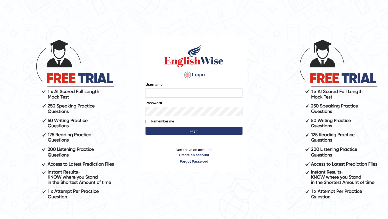
click at [227, 95] on input "Username" at bounding box center [193, 92] width 97 height 9
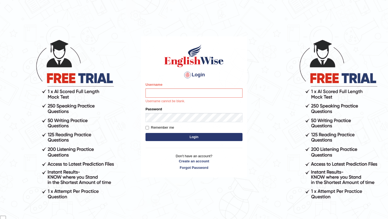
click at [193, 88] on div "Username Username cannot be blank." at bounding box center [193, 93] width 97 height 22
click at [193, 92] on input "Username" at bounding box center [193, 92] width 97 height 9
type input "samsubedi"
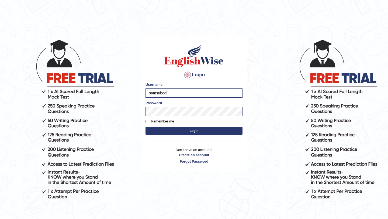
click at [200, 131] on button "Login" at bounding box center [193, 131] width 97 height 8
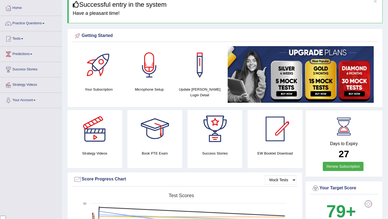
scroll to position [26, 0]
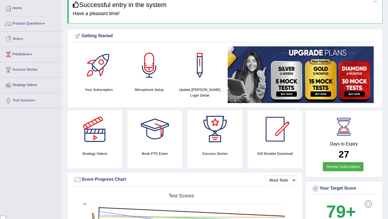
click at [44, 23] on span at bounding box center [43, 23] width 2 height 1
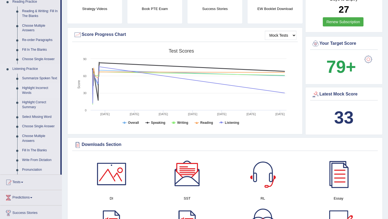
scroll to position [172, 0]
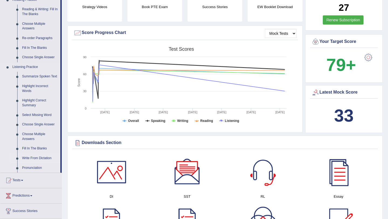
click at [48, 161] on link "Write From Dictation" at bounding box center [40, 158] width 41 height 10
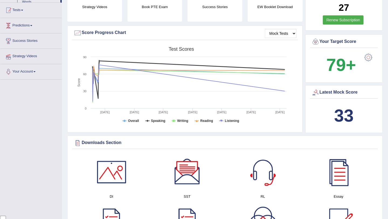
scroll to position [158, 0]
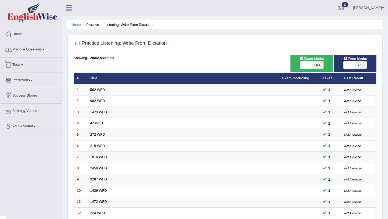
click at [49, 53] on link "Practice Questions" at bounding box center [30, 48] width 61 height 13
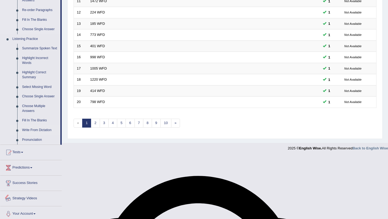
scroll to position [195, 0]
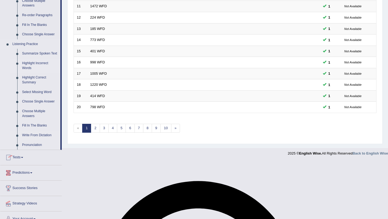
click at [42, 68] on link "Highlight Incorrect Words" at bounding box center [40, 65] width 41 height 14
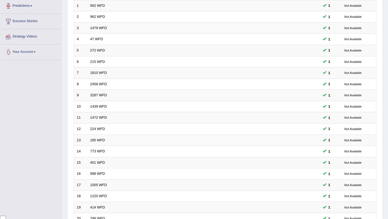
scroll to position [138, 0]
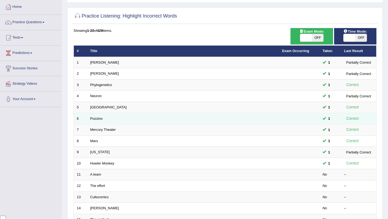
scroll to position [25, 0]
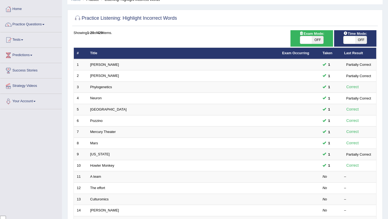
click at [318, 40] on span "OFF" at bounding box center [318, 40] width 12 height 8
checkbox input "true"
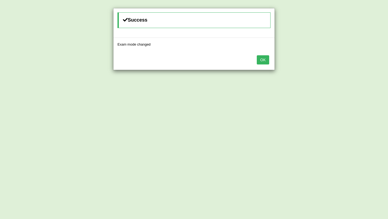
click at [266, 59] on button "OK" at bounding box center [263, 59] width 12 height 9
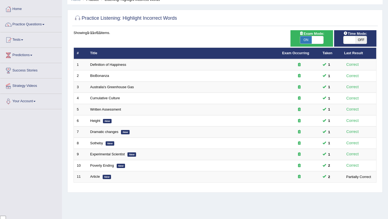
click at [361, 40] on span "OFF" at bounding box center [361, 40] width 12 height 8
checkbox input "true"
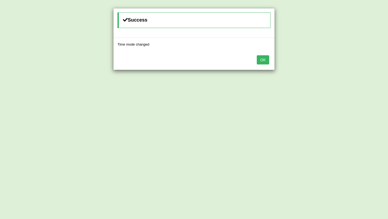
click at [264, 63] on button "OK" at bounding box center [263, 59] width 12 height 9
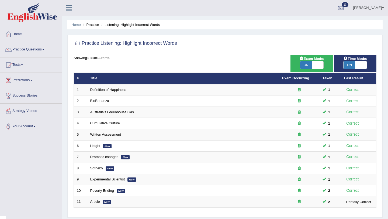
click at [309, 64] on span "ON" at bounding box center [306, 65] width 12 height 8
checkbox input "false"
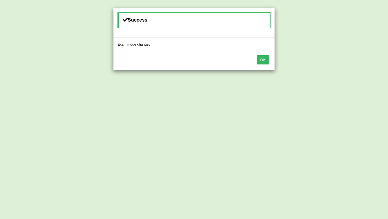
click at [263, 60] on button "OK" at bounding box center [263, 59] width 12 height 9
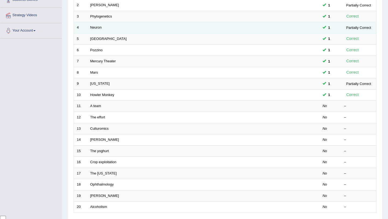
scroll to position [95, 0]
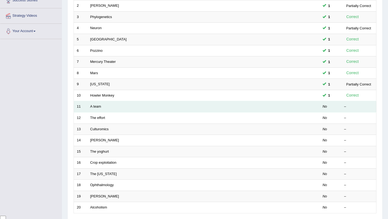
click at [95, 104] on td "A team" at bounding box center [183, 106] width 192 height 11
click at [96, 106] on link "A team" at bounding box center [95, 106] width 11 height 4
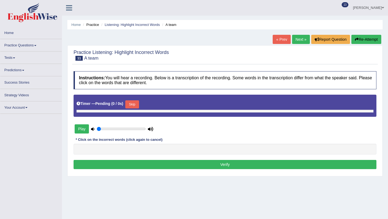
type input "0.4"
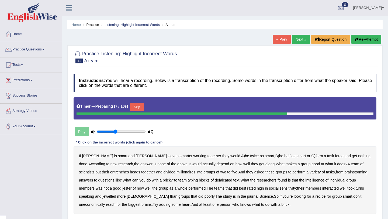
click at [140, 108] on button "Skip" at bounding box center [136, 107] width 13 height 8
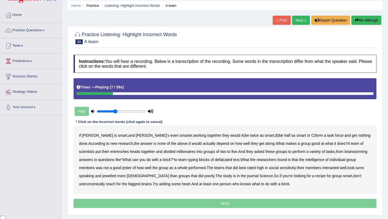
scroll to position [29, 0]
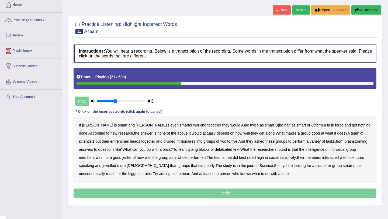
click at [110, 141] on b "entrenches" at bounding box center [119, 141] width 19 height 4
click at [176, 140] on b "millionaires" at bounding box center [185, 141] width 19 height 4
click at [215, 150] on b "defalcated" at bounding box center [224, 149] width 18 height 4
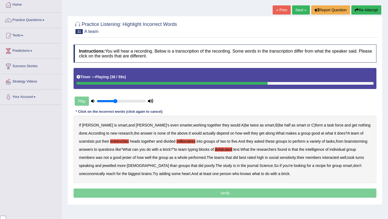
click at [122, 157] on b "jester" at bounding box center [126, 157] width 9 height 4
click at [102, 166] on b "jewelled" at bounding box center [109, 165] width 14 height 4
click at [105, 171] on b "uneconomically" at bounding box center [92, 173] width 26 height 4
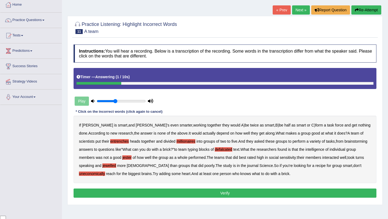
click at [237, 192] on button "Verify" at bounding box center [225, 192] width 303 height 9
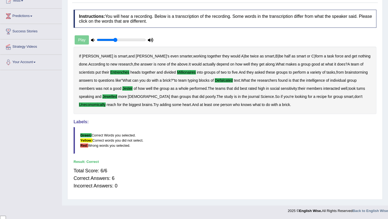
scroll to position [0, 0]
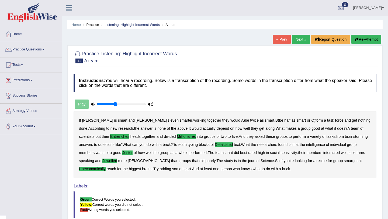
click at [299, 42] on link "Next »" at bounding box center [301, 39] width 18 height 9
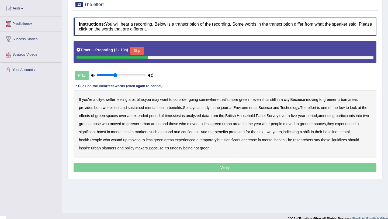
scroll to position [63, 0]
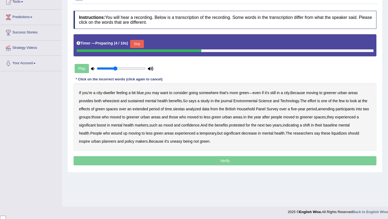
click at [142, 44] on button "Skip" at bounding box center [136, 44] width 13 height 8
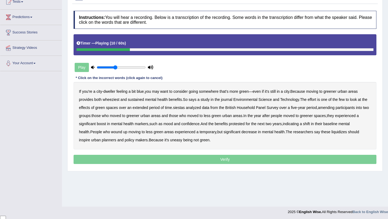
click at [111, 99] on b "wheeziest" at bounding box center [111, 99] width 17 height 4
click at [185, 107] on b "siestas" at bounding box center [179, 107] width 12 height 4
click at [335, 109] on b "amending" at bounding box center [326, 107] width 17 height 4
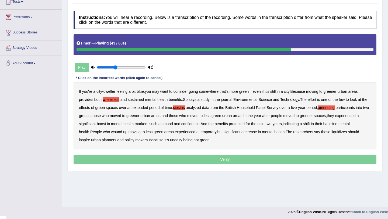
click at [245, 123] on b "protested" at bounding box center [237, 123] width 16 height 4
click at [347, 133] on b "liquidizes" at bounding box center [339, 132] width 16 height 4
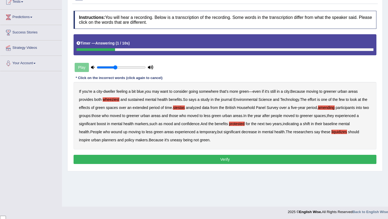
click at [241, 161] on button "Verify" at bounding box center [225, 159] width 303 height 9
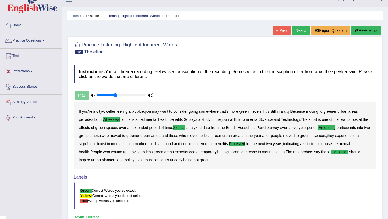
scroll to position [5, 0]
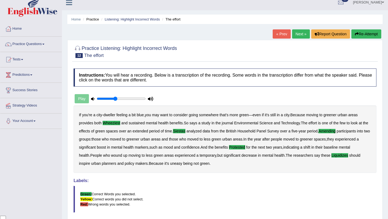
click at [295, 30] on link "Next »" at bounding box center [301, 33] width 18 height 9
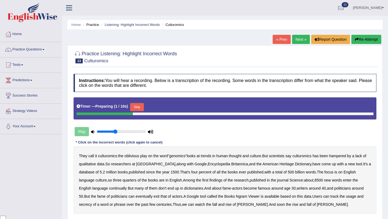
click at [138, 102] on div "Timer — Preparing ( 1 / 10s ) Skip" at bounding box center [224, 107] width 297 height 11
click at [139, 106] on button "Skip" at bounding box center [136, 107] width 13 height 8
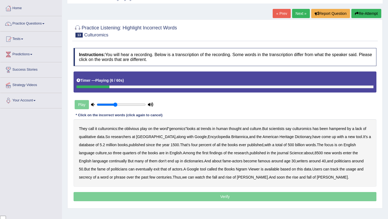
scroll to position [32, 0]
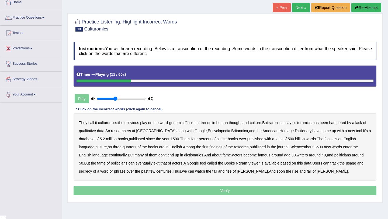
click at [94, 131] on b "qualitative" at bounding box center [87, 130] width 17 height 4
click at [120, 155] on b "continually" at bounding box center [118, 155] width 18 height 4
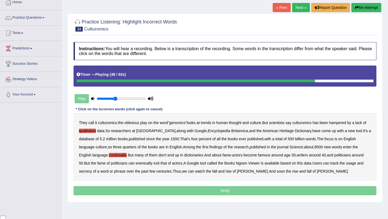
click at [159, 163] on b "exit" at bounding box center [157, 163] width 6 height 4
click at [86, 171] on b "secrecy" at bounding box center [85, 171] width 13 height 4
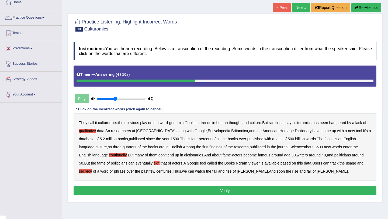
click at [229, 191] on button "Verify" at bounding box center [225, 190] width 303 height 9
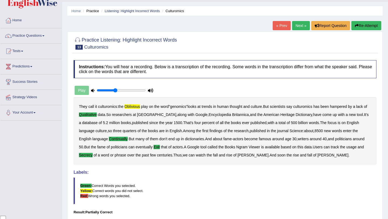
scroll to position [0, 0]
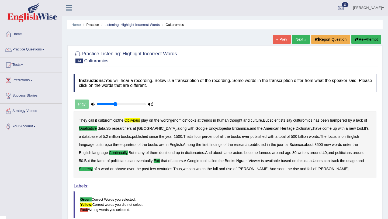
click at [299, 39] on link "Next »" at bounding box center [301, 39] width 18 height 9
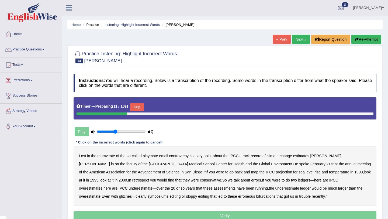
click at [143, 107] on button "Skip" at bounding box center [136, 107] width 13 height 8
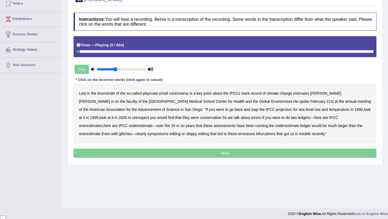
scroll to position [62, 0]
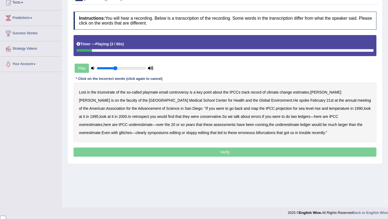
click at [154, 92] on b "playmate" at bounding box center [150, 92] width 15 height 4
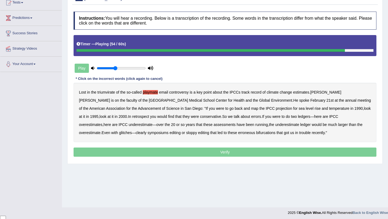
click at [89, 135] on div "Lost in the triumvirate of the so - called playmate email controversy is a key …" at bounding box center [225, 112] width 303 height 59
click at [147, 133] on b "symposiums" at bounding box center [157, 132] width 21 height 4
click at [256, 133] on b "bifurcations" at bounding box center [265, 132] width 19 height 4
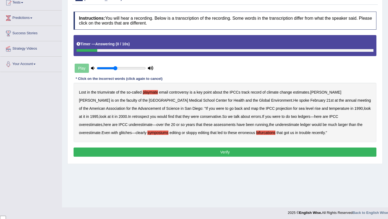
click at [219, 155] on button "Verify" at bounding box center [225, 151] width 303 height 9
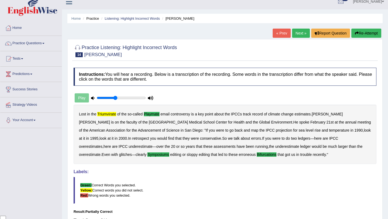
scroll to position [0, 0]
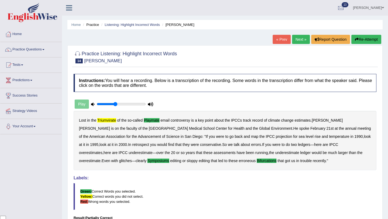
click at [298, 36] on link "Next »" at bounding box center [301, 39] width 18 height 9
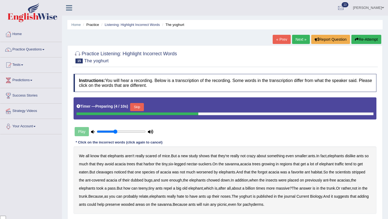
click at [140, 106] on button "Skip" at bounding box center [136, 107] width 13 height 8
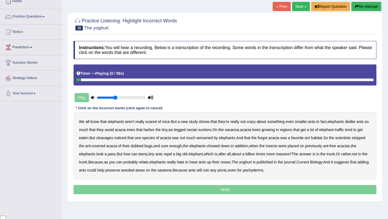
scroll to position [39, 0]
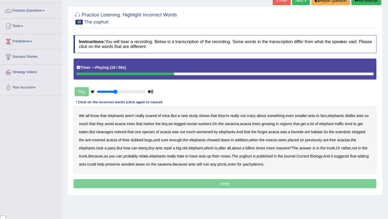
click at [110, 132] on b "cleavages" at bounding box center [104, 132] width 17 height 4
click at [213, 134] on b "worsened" at bounding box center [204, 132] width 16 height 4
click at [267, 133] on b "forgot" at bounding box center [262, 132] width 10 height 4
click at [143, 140] on b "dubbed" at bounding box center [137, 140] width 13 height 4
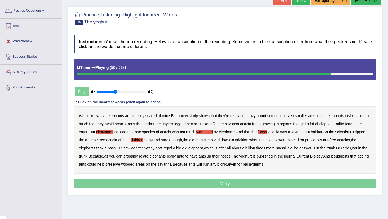
click at [252, 158] on b "yoghurt" at bounding box center [245, 156] width 13 height 4
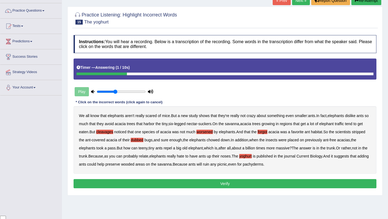
click at [229, 186] on button "Verify" at bounding box center [225, 183] width 303 height 9
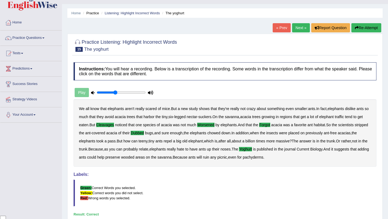
scroll to position [0, 0]
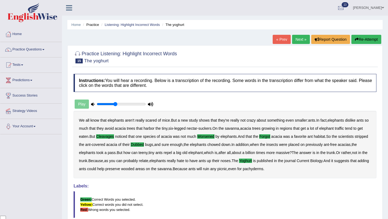
click at [295, 40] on link "Next »" at bounding box center [301, 39] width 18 height 9
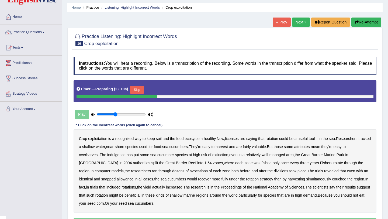
scroll to position [18, 0]
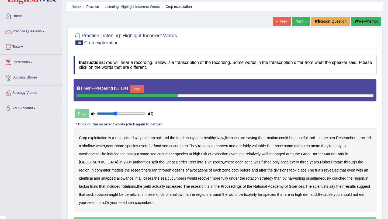
click at [142, 89] on button "Skip" at bounding box center [136, 89] width 13 height 8
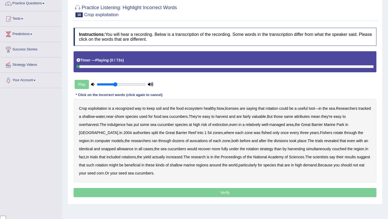
scroll to position [48, 0]
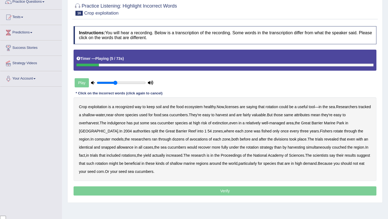
click at [238, 107] on b "licenses" at bounding box center [232, 107] width 14 height 4
click at [358, 109] on b "tracked" at bounding box center [364, 107] width 12 height 4
click at [116, 122] on b "indulgence" at bounding box center [116, 123] width 18 height 4
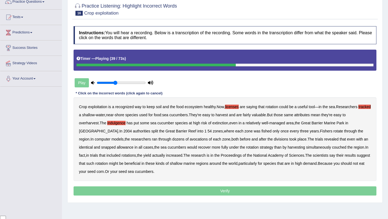
click at [190, 138] on b "avocations" at bounding box center [199, 139] width 18 height 4
click at [101, 147] on b "snapped" at bounding box center [108, 147] width 15 height 4
click at [332, 146] on b "couched" at bounding box center [339, 147] width 14 height 4
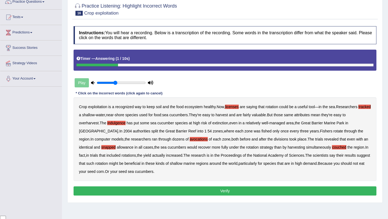
click at [228, 189] on button "Verify" at bounding box center [225, 190] width 303 height 9
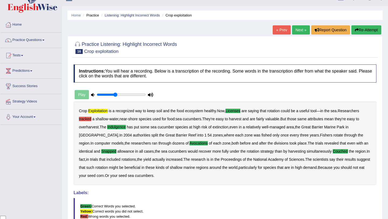
scroll to position [0, 0]
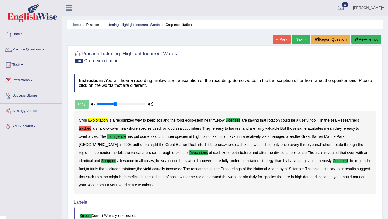
click at [294, 40] on link "Next »" at bounding box center [301, 39] width 18 height 9
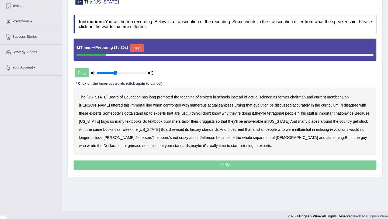
scroll to position [61, 0]
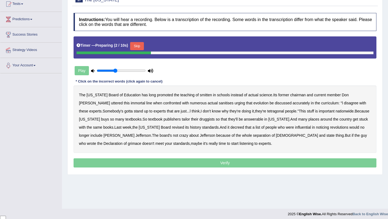
click at [140, 46] on button "Skip" at bounding box center [136, 46] width 13 height 8
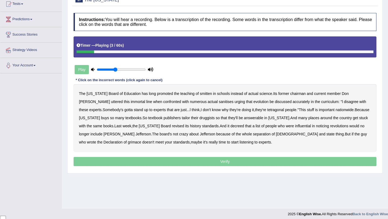
click at [200, 94] on b "smitten" at bounding box center [206, 93] width 12 height 4
click at [219, 102] on b "sanitises" at bounding box center [226, 101] width 15 height 4
click at [267, 111] on b "tetragonal" at bounding box center [275, 109] width 17 height 4
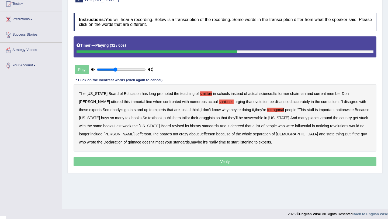
click at [199, 118] on b "druggists" at bounding box center [206, 118] width 15 height 4
click at [244, 117] on b "answerable" at bounding box center [253, 118] width 19 height 4
click at [316, 125] on b "noticing" at bounding box center [322, 126] width 13 height 4
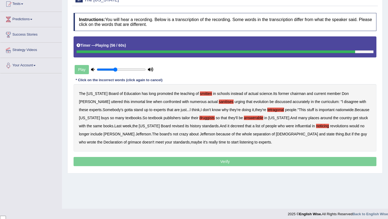
click at [141, 140] on b "grimace" at bounding box center [134, 142] width 13 height 4
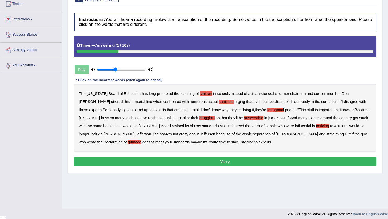
click at [218, 160] on button "Verify" at bounding box center [225, 161] width 303 height 9
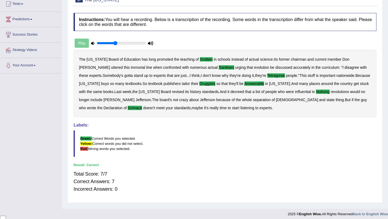
scroll to position [0, 0]
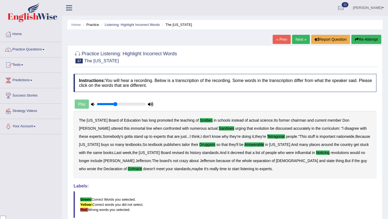
click at [27, 52] on link "Practice Questions" at bounding box center [30, 48] width 61 height 13
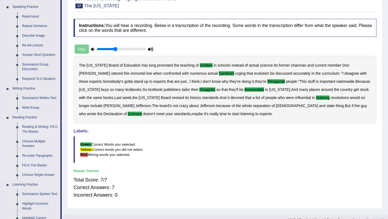
scroll to position [55, 0]
click at [33, 130] on link "Reading & Writing: Fill In The Blanks" at bounding box center [40, 129] width 41 height 14
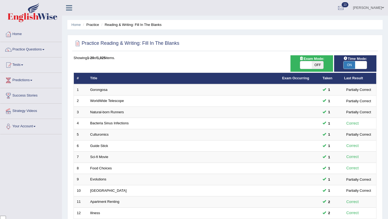
click at [316, 65] on span "OFF" at bounding box center [318, 65] width 12 height 8
checkbox input "true"
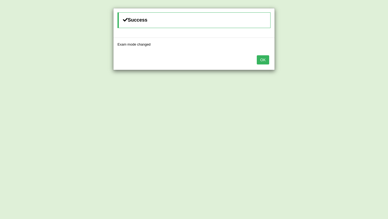
click at [262, 61] on button "OK" at bounding box center [263, 59] width 12 height 9
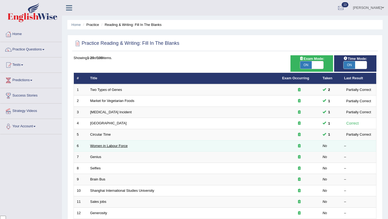
click at [105, 145] on link "Women in Labour Force" at bounding box center [108, 146] width 37 height 4
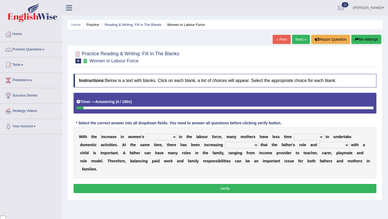
click at [175, 136] on select "attendance substitution participation definition" at bounding box center [161, 137] width 30 height 6
select select "participation"
click at [322, 135] on select "available related consumable useful" at bounding box center [309, 137] width 30 height 6
select select "available"
click at [255, 147] on select "recognition discrimination resolution recreation" at bounding box center [241, 145] width 33 height 6
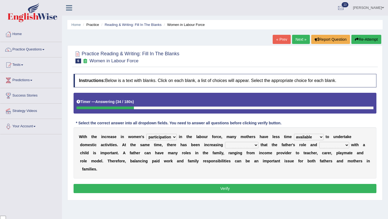
select select "recognition"
click at [347, 148] on select "scholarship realtionship worship employment" at bounding box center [334, 145] width 30 height 6
click at [260, 147] on b at bounding box center [259, 144] width 2 height 4
click at [255, 146] on select "recognition discrimination resolution recreation" at bounding box center [241, 145] width 33 height 6
click at [344, 147] on select "scholarship realtionship worship employment" at bounding box center [334, 145] width 30 height 6
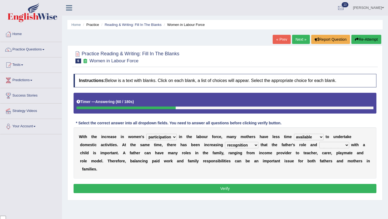
select select "realtionship"
click at [254, 190] on button "Verify" at bounding box center [225, 188] width 303 height 9
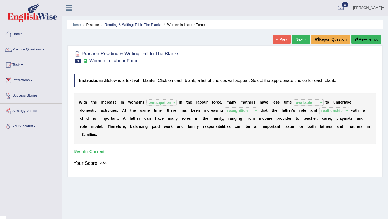
click at [299, 42] on link "Next »" at bounding box center [301, 39] width 18 height 9
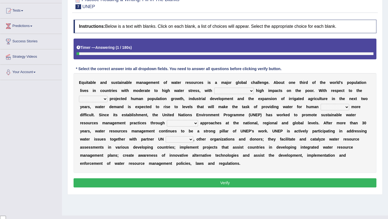
scroll to position [55, 0]
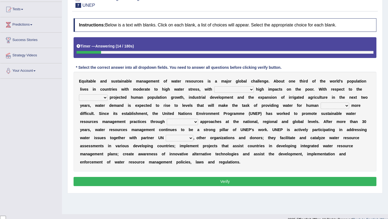
click at [251, 91] on select "proportionately disproportionaley largely evenly" at bounding box center [234, 89] width 40 height 6
select select "disproportionaley"
click at [106, 98] on select "substitute reactionary sustenance current" at bounding box center [93, 97] width 29 height 6
select select "current"
click at [347, 105] on select "sustenance substitute substance sustainable" at bounding box center [335, 105] width 29 height 6
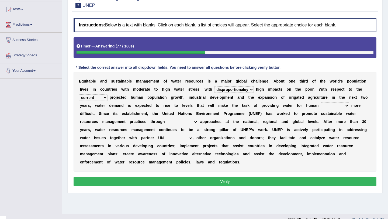
select select "sustainable"
click at [195, 121] on select "opration cooperating collaborative collaborating" at bounding box center [182, 122] width 31 height 6
select select "collaborative"
click at [190, 138] on select "sectors agencies factors segements" at bounding box center [179, 138] width 27 height 6
select select "agencies"
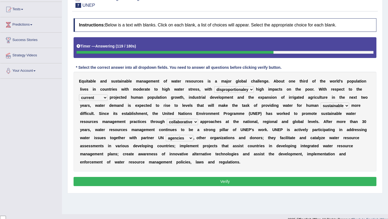
click at [207, 180] on button "Verify" at bounding box center [225, 181] width 303 height 9
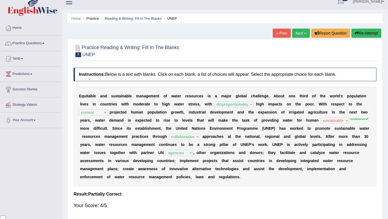
scroll to position [5, 0]
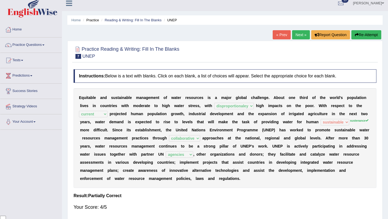
click at [297, 36] on link "Next »" at bounding box center [301, 34] width 18 height 9
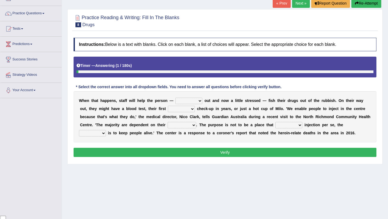
scroll to position [37, 0]
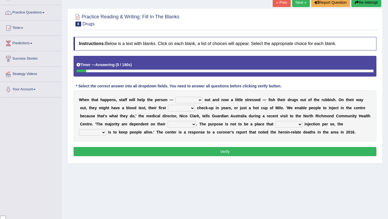
click at [200, 101] on select "stunned strung strong stung" at bounding box center [188, 100] width 27 height 6
click at [192, 108] on select "academic dental relative indirect" at bounding box center [181, 108] width 27 height 6
select select "dental"
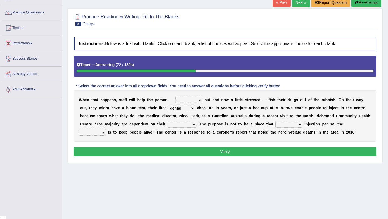
click at [192, 121] on select "incomes concerns substances minds" at bounding box center [182, 124] width 29 height 6
select select "substances"
click at [300, 126] on select "patronizes disallows funds facilitates" at bounding box center [288, 124] width 27 height 6
select select "facilitates"
click at [103, 133] on select "reciprocity risk effect purpose" at bounding box center [92, 132] width 27 height 6
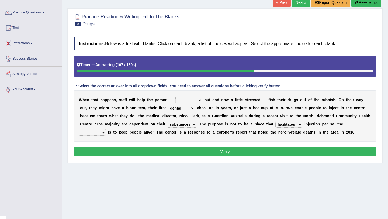
select select "purpose"
click at [300, 123] on select "patronizes disallows funds facilitates" at bounding box center [288, 124] width 27 height 6
click at [199, 99] on select "stunned strung strong stung" at bounding box center [188, 100] width 27 height 6
select select "strung"
click at [229, 153] on button "Verify" at bounding box center [225, 151] width 303 height 9
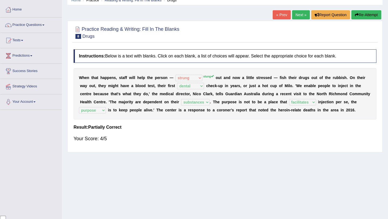
scroll to position [18, 0]
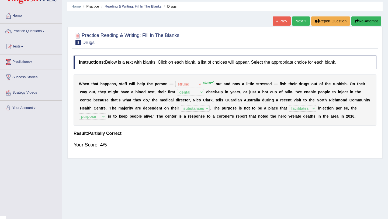
click at [295, 22] on link "Next »" at bounding box center [301, 20] width 18 height 9
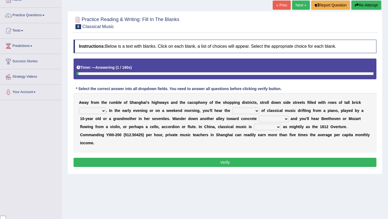
scroll to position [35, 0]
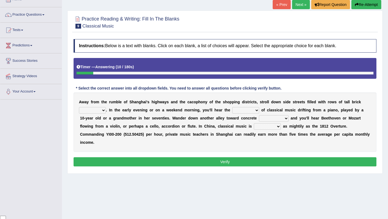
click at [103, 111] on select "rooms piles huts houses" at bounding box center [92, 110] width 27 height 6
select select "huts"
click at [256, 110] on select "impact sound effect noise" at bounding box center [245, 110] width 27 height 6
select select "noise"
click at [257, 112] on select "impact sound effect noise" at bounding box center [245, 110] width 27 height 6
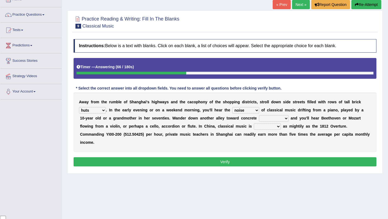
click at [280, 117] on select "skyscrapers craters museums courts" at bounding box center [274, 118] width 30 height 6
select select "skyscrapers"
click at [263, 124] on select "looming bluffing changing booming" at bounding box center [267, 126] width 27 height 6
select select "booming"
click at [256, 157] on button "Verify" at bounding box center [225, 161] width 303 height 9
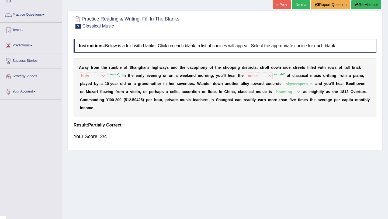
click at [362, 7] on button "Re-Attempt" at bounding box center [366, 4] width 30 height 9
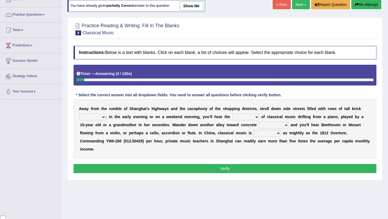
click at [103, 116] on select "rooms piles huts houses" at bounding box center [92, 117] width 27 height 6
select select "houses"
click at [256, 115] on select "impact sound effect noise" at bounding box center [245, 117] width 27 height 6
select select "sound"
click at [281, 124] on select "skyscrapers craters museums courts" at bounding box center [274, 125] width 30 height 6
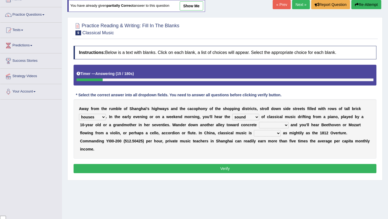
select select "skyscrapers"
click at [262, 134] on select "looming bluffing changing booming" at bounding box center [267, 133] width 27 height 6
select select "booming"
click at [264, 164] on button "Verify" at bounding box center [225, 168] width 303 height 9
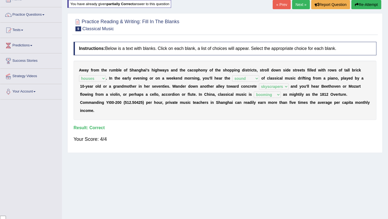
click at [298, 2] on link "Next »" at bounding box center [301, 4] width 18 height 9
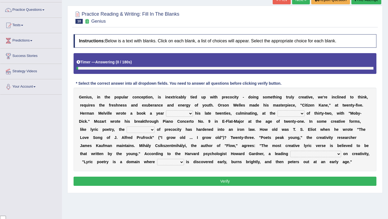
scroll to position [41, 0]
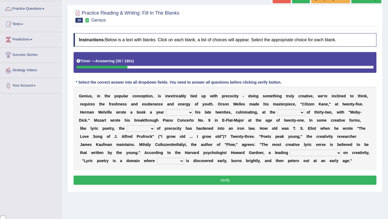
click at [191, 113] on select "on without through over" at bounding box center [179, 112] width 27 height 6
click at [190, 112] on select "on without through over" at bounding box center [179, 112] width 27 height 6
select select "over"
click at [303, 113] on select "proportion rate age cost" at bounding box center [290, 112] width 27 height 6
select select "age"
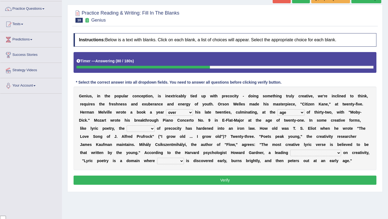
click at [153, 128] on select "junction importance structure inferiority" at bounding box center [141, 128] width 28 height 6
select select "inferiority"
click at [314, 152] on select "master supremacy authority [DEMOGRAPHIC_DATA]" at bounding box center [315, 152] width 51 height 6
select select "master"
click at [163, 161] on select "fire derk offender talent" at bounding box center [170, 161] width 27 height 6
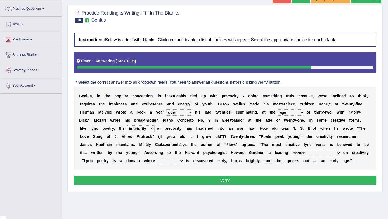
select select "talent"
click at [230, 178] on button "Verify" at bounding box center [225, 179] width 303 height 9
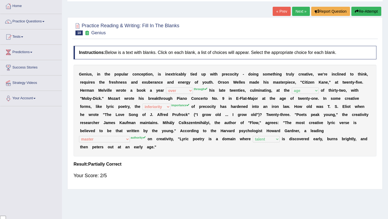
scroll to position [27, 0]
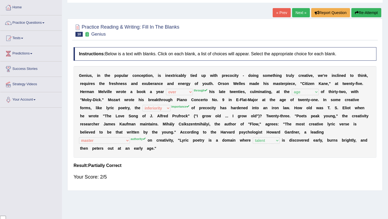
click at [366, 15] on button "Re-Attempt" at bounding box center [366, 12] width 30 height 9
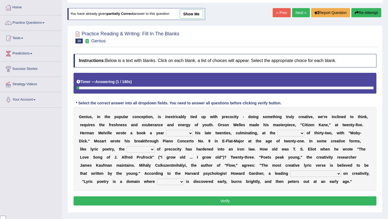
click at [190, 134] on select "on without through over" at bounding box center [179, 133] width 27 height 6
select select "through"
click at [302, 131] on select "proportion rate age cost" at bounding box center [290, 133] width 27 height 6
select select "age"
click at [152, 150] on select "junction importance structure inferiority" at bounding box center [141, 149] width 28 height 6
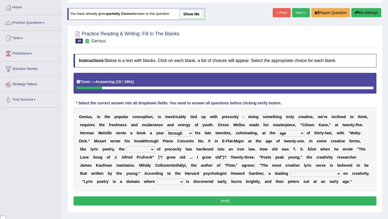
select select "importance"
click at [315, 175] on select "master supremacy authority [DEMOGRAPHIC_DATA]" at bounding box center [315, 173] width 51 height 6
select select "authority"
click at [165, 184] on select "fire derk offender talent" at bounding box center [170, 181] width 27 height 6
select select "talent"
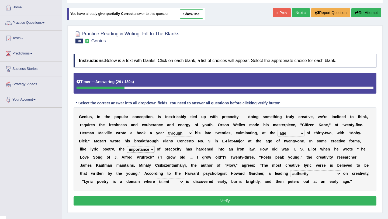
click at [198, 201] on button "Verify" at bounding box center [225, 200] width 303 height 9
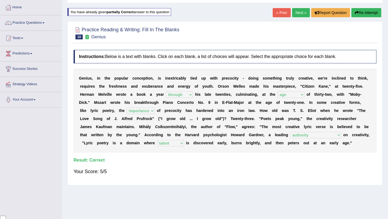
click at [297, 13] on link "Next »" at bounding box center [301, 12] width 18 height 9
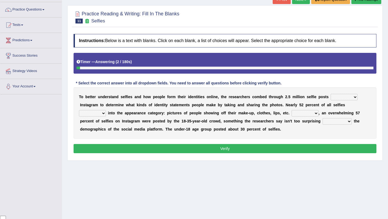
scroll to position [40, 0]
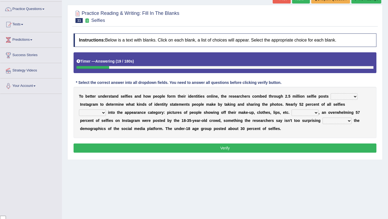
click at [354, 96] on select "of in above on" at bounding box center [343, 96] width 27 height 6
select select "on"
click at [102, 113] on select "fall fallen fell falls" at bounding box center [92, 112] width 27 height 6
select select "fell"
click at [315, 112] on select "Along with Although Overall However" at bounding box center [304, 112] width 27 height 6
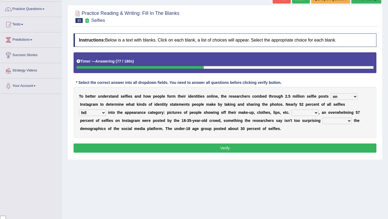
click at [349, 120] on select "consider considered considering to consider" at bounding box center [336, 120] width 29 height 6
select select "to consider"
click at [315, 113] on select "Along with Although Overall However" at bounding box center [304, 112] width 27 height 6
select select "Along with"
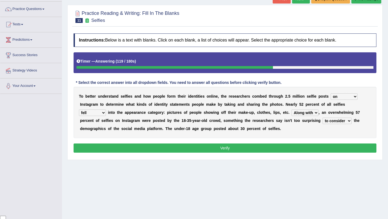
click at [286, 147] on button "Verify" at bounding box center [225, 147] width 303 height 9
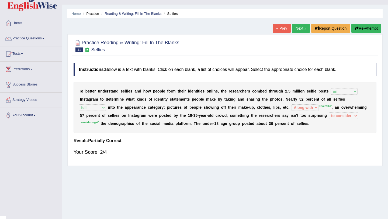
scroll to position [9, 0]
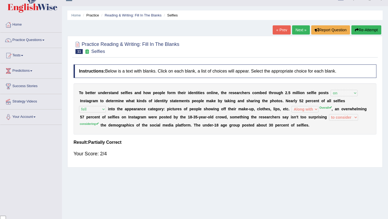
click at [360, 27] on button "Re-Attempt" at bounding box center [366, 29] width 30 height 9
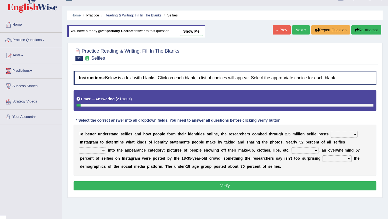
click at [353, 133] on select "of in above on" at bounding box center [343, 134] width 27 height 6
select select "on"
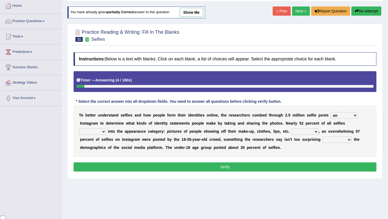
scroll to position [34, 0]
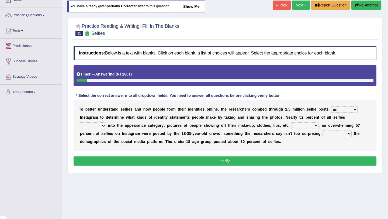
click at [103, 126] on select "fall fallen fell falls" at bounding box center [92, 125] width 27 height 6
click at [315, 125] on select "Along with Although Overall However" at bounding box center [304, 125] width 27 height 6
select select "Overall"
click at [349, 136] on select "consider considered considering to consider" at bounding box center [336, 133] width 29 height 6
select select "considering"
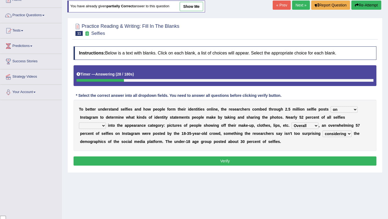
click at [349, 133] on select "consider considered considering to consider" at bounding box center [336, 133] width 29 height 6
click at [103, 125] on select "fall fallen fell falls" at bounding box center [92, 125] width 27 height 6
select select "fell"
click at [194, 159] on button "Verify" at bounding box center [225, 160] width 303 height 9
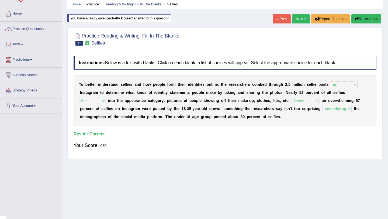
scroll to position [19, 0]
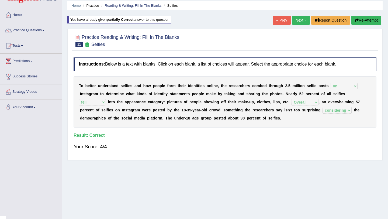
click at [296, 20] on link "Next »" at bounding box center [301, 20] width 18 height 9
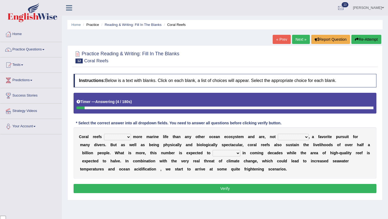
click at [129, 137] on select "curb harvest support cultivate" at bounding box center [117, 137] width 27 height 6
select select "support"
click at [305, 137] on select "seemingly specifically demandingly surprisingly" at bounding box center [293, 137] width 31 height 6
select select "seemingly"
click at [236, 152] on select "appear double countdown unravel" at bounding box center [227, 153] width 28 height 6
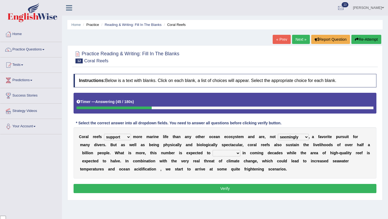
select select "double"
click at [238, 189] on button "Verify" at bounding box center [225, 188] width 303 height 9
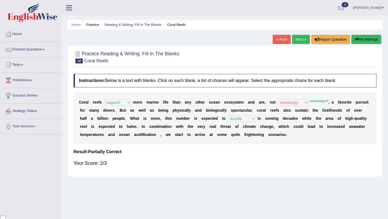
click at [295, 38] on link "Next »" at bounding box center [301, 39] width 18 height 9
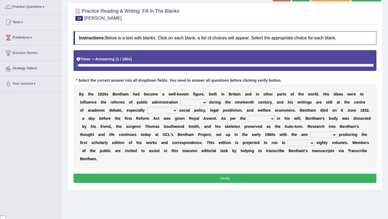
scroll to position [49, 0]
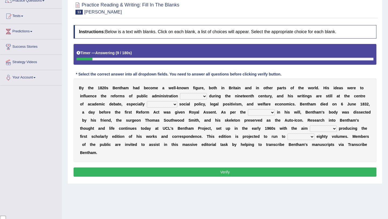
click at [203, 96] on select "made caused taken happened" at bounding box center [193, 96] width 27 height 6
select select "made"
click at [177, 105] on select "as regards compared to as long as in case of" at bounding box center [162, 104] width 30 height 6
select select "in case of"
click at [272, 113] on select "directions parts categories levels" at bounding box center [261, 112] width 27 height 6
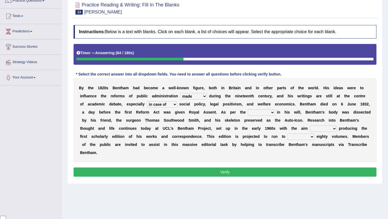
select select "directions"
click at [334, 127] on select "for about as of" at bounding box center [323, 128] width 27 height 6
select select "of"
click at [311, 137] on select "mostly almost just some" at bounding box center [300, 136] width 27 height 6
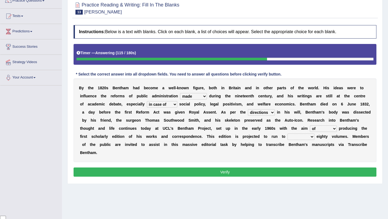
select select "some"
click at [287, 169] on button "Verify" at bounding box center [225, 171] width 303 height 9
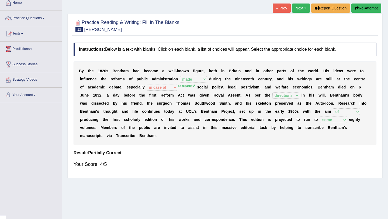
scroll to position [31, 0]
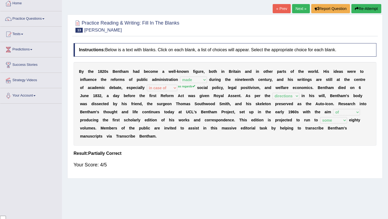
click at [297, 3] on div "Home Practice Reading & Writing: Fill In The Blanks Bentham « Prev Next » Repor…" at bounding box center [225, 103] width 326 height 269
click at [296, 8] on link "Next »" at bounding box center [301, 8] width 18 height 9
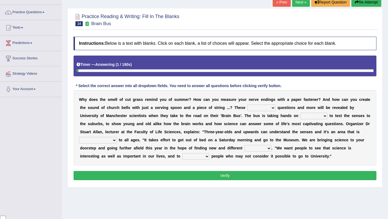
scroll to position [43, 0]
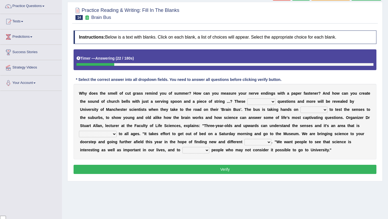
click at [271, 100] on select "fascinating unattended gratuitous underlying" at bounding box center [261, 101] width 28 height 6
select select "fascinating"
click at [325, 109] on select "activities mages facets revenues" at bounding box center [313, 109] width 27 height 6
select select "activities"
click at [113, 135] on select "misleading disproportionate intriguing proximal" at bounding box center [98, 134] width 38 height 6
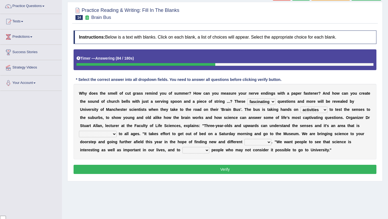
select select "intriguing"
click at [268, 141] on select "groups mobs auditors audiences" at bounding box center [257, 142] width 27 height 6
select select "audiences"
click at [205, 149] on select "force plead credit encourage" at bounding box center [195, 150] width 27 height 6
click at [206, 149] on select "force plead credit encourage" at bounding box center [195, 150] width 27 height 6
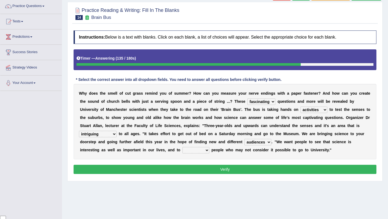
select select "encourage"
click at [239, 169] on button "Verify" at bounding box center [225, 169] width 303 height 9
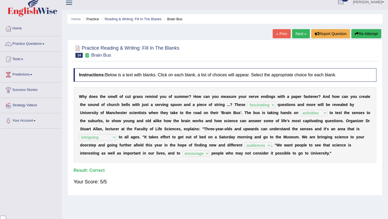
scroll to position [0, 0]
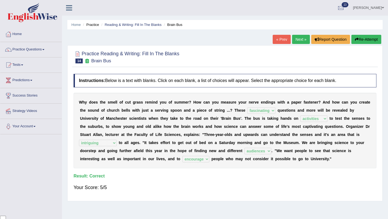
click at [297, 41] on link "Next »" at bounding box center [301, 39] width 18 height 9
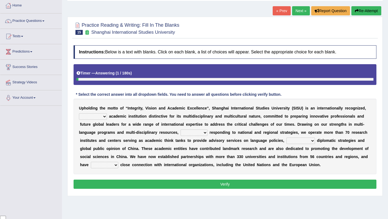
scroll to position [36, 0]
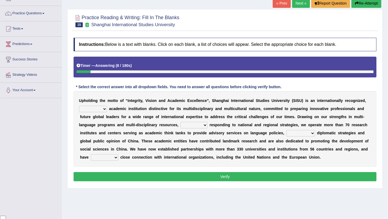
click at [105, 109] on select "universal amiable dishonest prestigious" at bounding box center [93, 109] width 28 height 6
select select "universal"
click at [205, 124] on select "of as with while" at bounding box center [193, 125] width 27 height 6
select select "while"
click at [311, 133] on select "city's country's university's province's" at bounding box center [300, 133] width 29 height 6
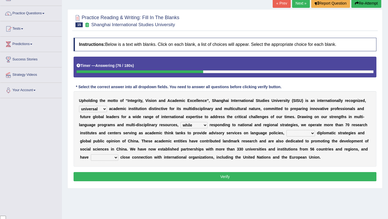
select select "country's"
click at [116, 159] on select "maintained disarmed displaced revised" at bounding box center [104, 157] width 27 height 6
select select "maintained"
click at [195, 178] on button "Verify" at bounding box center [225, 176] width 303 height 9
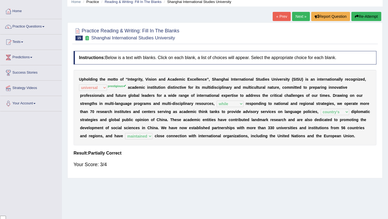
scroll to position [17, 0]
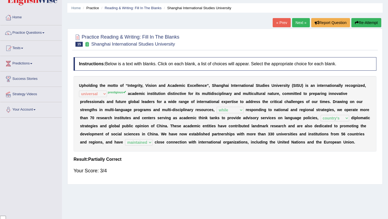
click at [301, 23] on link "Next »" at bounding box center [301, 22] width 18 height 9
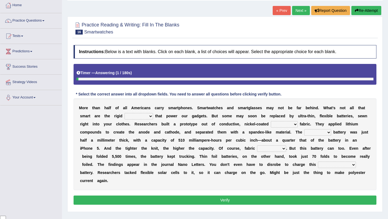
scroll to position [33, 0]
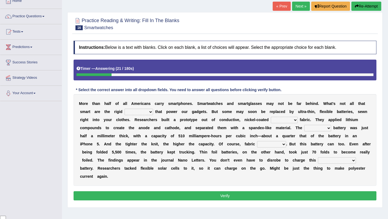
click at [151, 111] on select "carveries halfpennies batteries rhspdodies" at bounding box center [138, 112] width 29 height 6
select select "batteries"
click at [295, 120] on select "polyester lesser giver prefigure" at bounding box center [284, 120] width 27 height 6
select select "polyester"
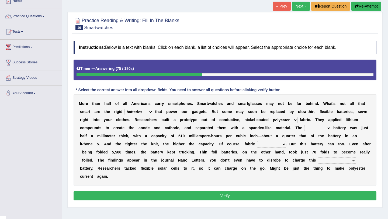
click at [330, 129] on select "finished unsifted drifnet shortlisted" at bounding box center [317, 128] width 27 height 6
select select "shortlisted"
click at [282, 142] on select "tellers predictors wrinkles oppositions" at bounding box center [271, 144] width 29 height 6
select select "wrinkles"
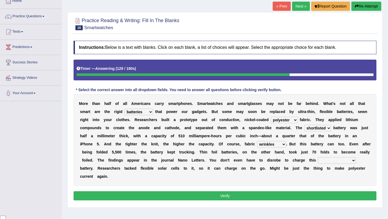
click at [353, 160] on select "physicochemical unintentional wearable integral" at bounding box center [337, 160] width 38 height 6
select select "wearable"
click at [242, 195] on button "Verify" at bounding box center [225, 195] width 303 height 9
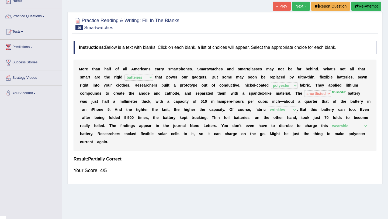
click at [299, 5] on link "Next »" at bounding box center [301, 6] width 18 height 9
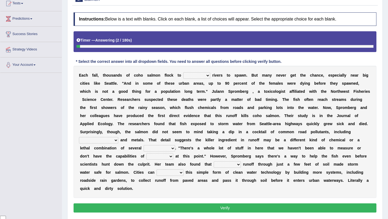
scroll to position [62, 0]
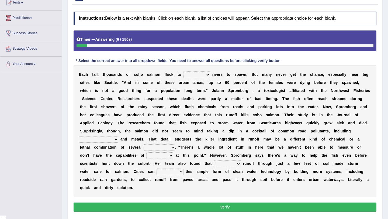
click at [207, 74] on select "protect meant rebuilt northwest" at bounding box center [196, 74] width 27 height 6
select select "northwest"
click at [109, 138] on select "hydrocarbons carcass mothers harness" at bounding box center [98, 139] width 39 height 6
select select "hydrocarbons"
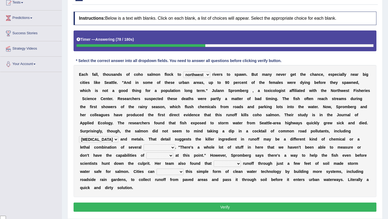
click at [156, 147] on select "compounds bloodhounds knockouts dropouts" at bounding box center [160, 147] width 32 height 6
select select "compounds"
click at [157, 156] on select "frittering measuring glistening heralding" at bounding box center [159, 155] width 27 height 6
select select "measuring"
click at [238, 164] on select "stencilling pressuring pentioning filtering" at bounding box center [227, 163] width 27 height 6
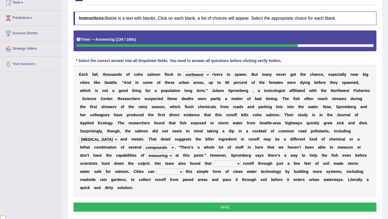
select select "filtering"
click at [182, 173] on select "polemicist littlest implement dissonant" at bounding box center [169, 171] width 27 height 6
select select "implement"
click at [223, 209] on button "Verify" at bounding box center [225, 206] width 303 height 9
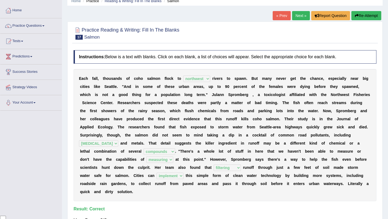
scroll to position [23, 0]
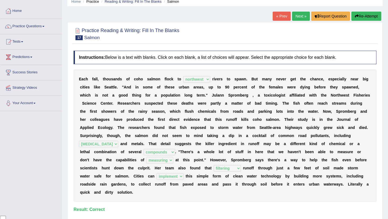
click at [301, 15] on link "Next »" at bounding box center [301, 16] width 18 height 9
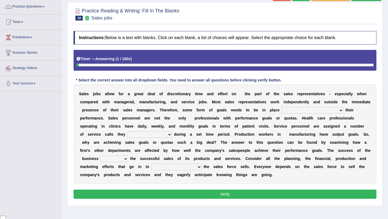
scroll to position [43, 0]
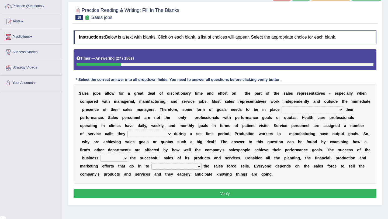
click at [340, 110] on select "as motive and guide should motivate and guide to help motivate and guide as hel…" at bounding box center [312, 109] width 62 height 6
select select "to help motivate and guide"
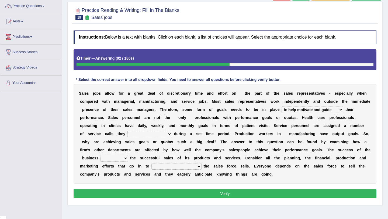
click at [163, 134] on select "can perform must perform often are performed might be performing" at bounding box center [149, 134] width 44 height 6
select select "must perform"
click at [128, 158] on select "hinges on is set at lasts until look ahead" at bounding box center [113, 158] width 27 height 6
select select "is set at"
click at [201, 167] on select "describing how producing what constructing how much analyzing where" at bounding box center [176, 166] width 50 height 6
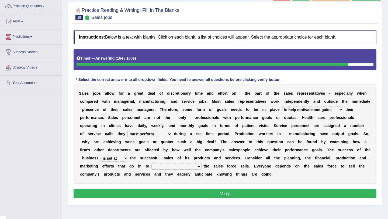
select select "constructing how much"
click at [231, 194] on button "Verify" at bounding box center [225, 193] width 303 height 9
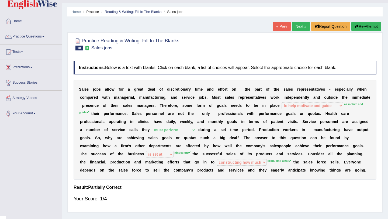
scroll to position [12, 0]
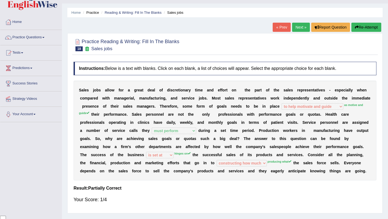
click at [363, 23] on button "Re-Attempt" at bounding box center [366, 27] width 30 height 9
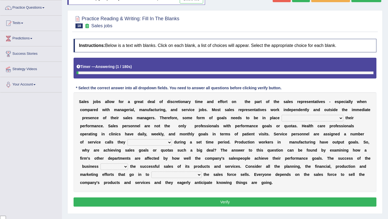
scroll to position [56, 0]
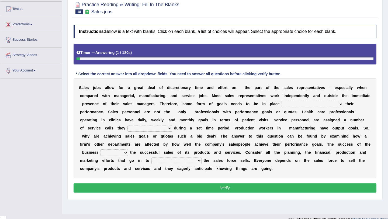
click at [341, 106] on select "as motive and guide should motivate and guide to help motivate and guide as hel…" at bounding box center [312, 104] width 62 height 6
select select "as motive and guide"
click at [163, 128] on select "can perform must perform often are performed might be performing" at bounding box center [149, 128] width 44 height 6
select select "must perform"
click at [128, 154] on select "hinges on is set at lasts until look ahead" at bounding box center [113, 152] width 27 height 6
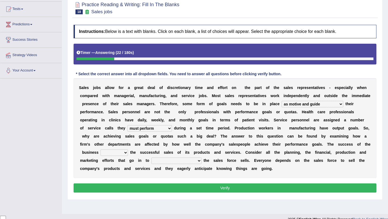
select select "hinges on"
click at [201, 159] on select "describing how producing what constructing how much analyzing where" at bounding box center [176, 160] width 50 height 6
select select "constructing how much"
click at [222, 189] on button "Verify" at bounding box center [225, 187] width 303 height 9
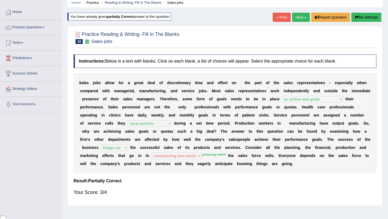
scroll to position [18, 0]
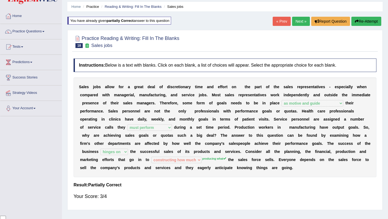
click at [356, 20] on icon "button" at bounding box center [357, 21] width 4 height 4
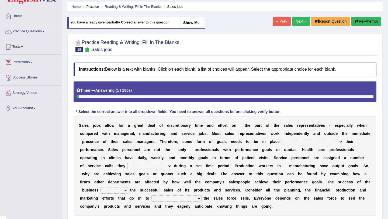
click at [341, 141] on select "as motive and guide should motivate and guide to help motivate and guide as hel…" at bounding box center [312, 141] width 62 height 6
select select "as motive and guide"
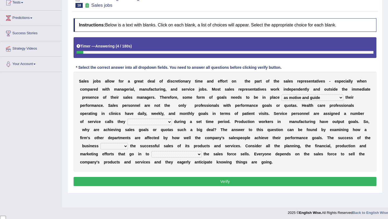
scroll to position [64, 0]
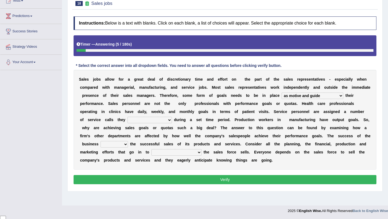
click at [163, 119] on select "can perform must perform often are performed might be performing" at bounding box center [149, 120] width 44 height 6
select select "must perform"
click at [130, 145] on b at bounding box center [129, 144] width 2 height 4
click at [128, 144] on select "hinges on is set at lasts until look ahead" at bounding box center [113, 144] width 27 height 6
select select "hinges on"
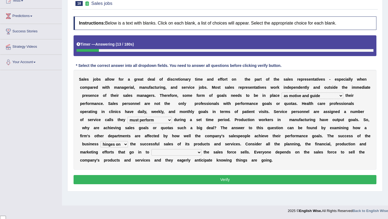
click at [201, 153] on select "describing how producing what constructing how much analyzing where" at bounding box center [176, 152] width 50 height 6
select select "producing what"
click at [218, 176] on button "Verify" at bounding box center [225, 179] width 303 height 9
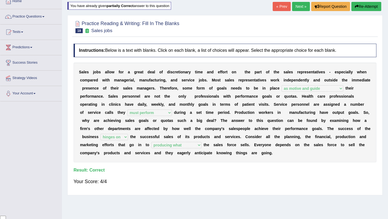
scroll to position [0, 0]
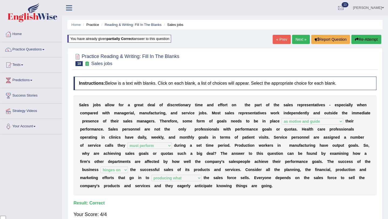
click at [296, 42] on link "Next »" at bounding box center [301, 39] width 18 height 9
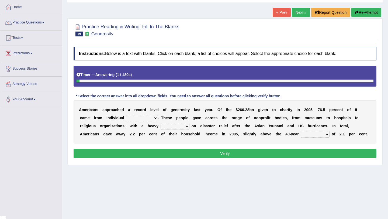
scroll to position [37, 0]
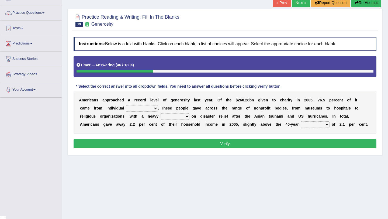
click at [143, 108] on select "donors accounts businessmen honors" at bounding box center [142, 108] width 32 height 6
select select "donors"
click at [166, 117] on select "analysis imagination emphasis hypothesis" at bounding box center [175, 116] width 29 height 6
select select "imagination"
click at [301, 124] on select "coverage average indebtness sovereignty" at bounding box center [315, 124] width 29 height 6
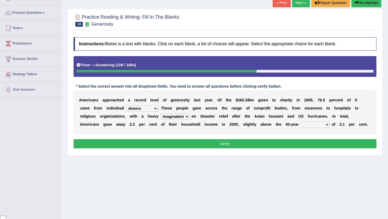
select select "average"
click at [246, 145] on button "Verify" at bounding box center [225, 143] width 303 height 9
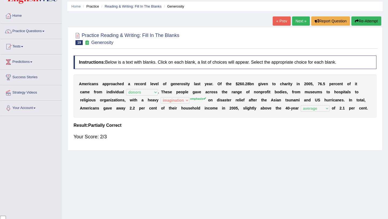
scroll to position [17, 0]
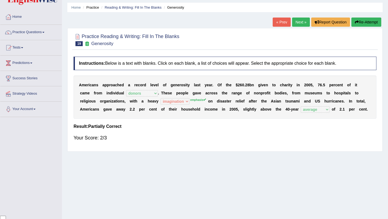
click at [301, 20] on link "Next »" at bounding box center [301, 22] width 18 height 9
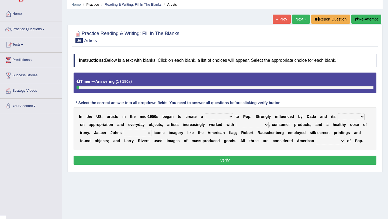
scroll to position [22, 0]
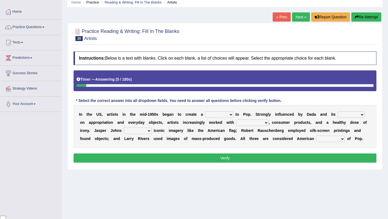
click at [231, 115] on select "bridge distribution cap finale" at bounding box center [219, 114] width 28 height 6
select select "bridge"
click at [363, 114] on select "emphasis point pressure strength" at bounding box center [350, 114] width 27 height 6
click at [363, 115] on select "emphasis point pressure strength" at bounding box center [350, 114] width 27 height 6
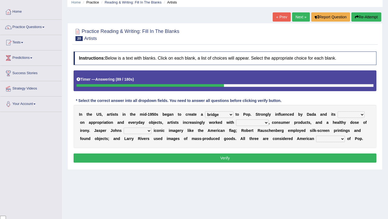
select select "emphasis"
click at [265, 123] on select "collage cost disintegration leash" at bounding box center [252, 122] width 33 height 6
click at [148, 130] on select "reimagined recalled recycled reviewed" at bounding box center [138, 130] width 28 height 6
select select "reviewed"
click at [343, 140] on select "forerunners protestors funders founders" at bounding box center [330, 138] width 29 height 6
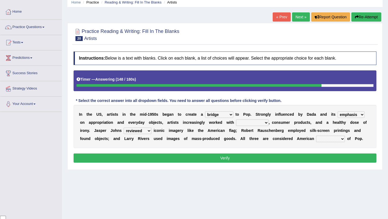
select select "founders"
click at [264, 121] on select "collage cost disintegration leash" at bounding box center [252, 122] width 33 height 6
select select "collage"
click at [245, 158] on button "Verify" at bounding box center [225, 157] width 303 height 9
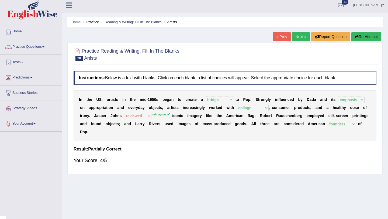
scroll to position [0, 0]
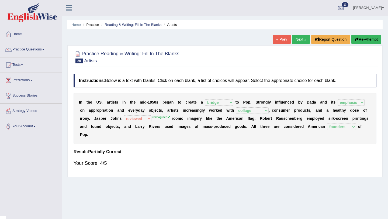
click at [359, 41] on button "Re-Attempt" at bounding box center [366, 39] width 30 height 9
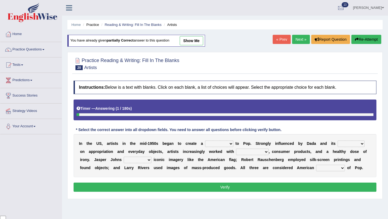
click at [231, 143] on select "bridge distribution cap finale" at bounding box center [219, 143] width 28 height 6
select select "bridge"
click at [358, 143] on select "emphasis point pressure strength" at bounding box center [350, 143] width 27 height 6
select select "emphasis"
click at [266, 150] on select "collage cost disintegration leash" at bounding box center [252, 151] width 33 height 6
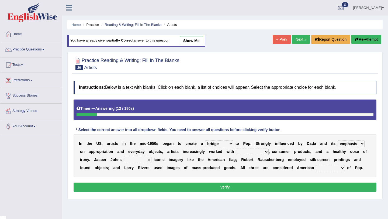
select select "collage"
click at [147, 160] on select "reimagined recalled recycled reviewed" at bounding box center [138, 159] width 28 height 6
select select "reimagined"
click at [342, 168] on select "forerunners protestors funders founders" at bounding box center [330, 168] width 29 height 6
select select "founders"
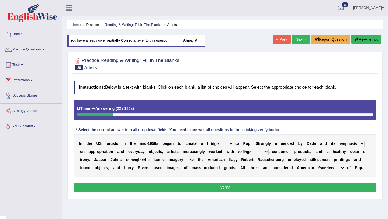
click at [295, 187] on button "Verify" at bounding box center [225, 186] width 303 height 9
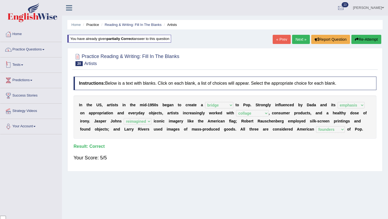
click at [44, 50] on link "Practice Questions" at bounding box center [30, 48] width 61 height 13
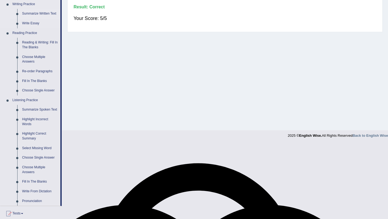
scroll to position [132, 0]
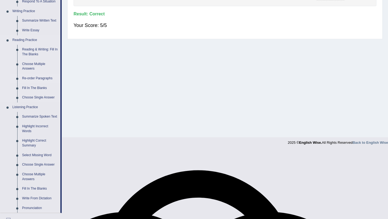
click at [50, 80] on link "Re-order Paragraphs" at bounding box center [40, 79] width 41 height 10
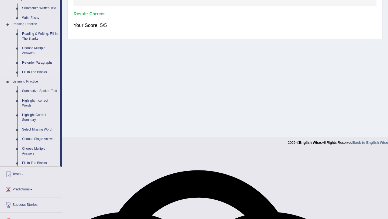
scroll to position [64, 0]
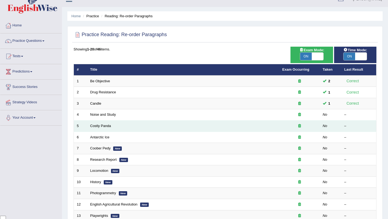
scroll to position [12, 0]
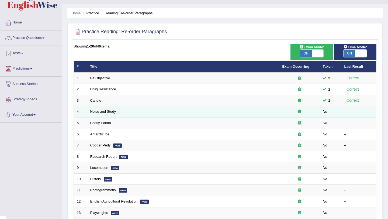
click at [108, 113] on link "Noise and Study" at bounding box center [103, 111] width 26 height 4
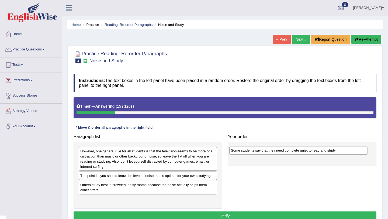
drag, startPoint x: 127, startPoint y: 176, endPoint x: 278, endPoint y: 151, distance: 152.7
click at [278, 151] on div "Some students say that they need complete quiet to read and study." at bounding box center [298, 150] width 138 height 8
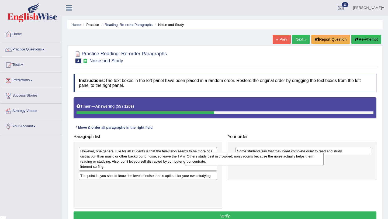
drag, startPoint x: 179, startPoint y: 187, endPoint x: 290, endPoint y: 157, distance: 114.9
click at [290, 157] on div "Others study best in crowded, noisy rooms because the noise actually helps them…" at bounding box center [254, 158] width 138 height 13
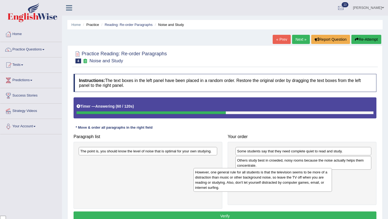
drag, startPoint x: 142, startPoint y: 158, endPoint x: 260, endPoint y: 180, distance: 119.6
click at [260, 180] on div "However, one general rule for all students is that the television seems to be m…" at bounding box center [262, 180] width 138 height 24
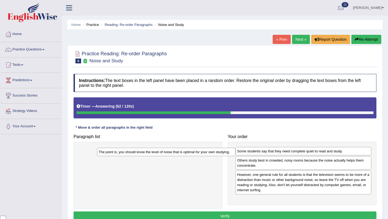
drag, startPoint x: 152, startPoint y: 151, endPoint x: 232, endPoint y: 196, distance: 91.9
click at [229, 156] on div "The point is, you should know the level of noise that is optimal for your own s…" at bounding box center [166, 152] width 138 height 8
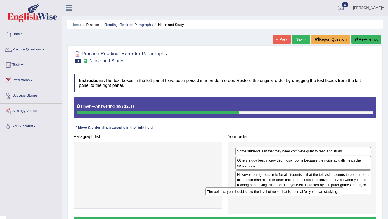
drag, startPoint x: 202, startPoint y: 151, endPoint x: 329, endPoint y: 191, distance: 132.9
click at [329, 191] on div "The point is, you should know the level of noise that is optimal for your own s…" at bounding box center [274, 191] width 138 height 8
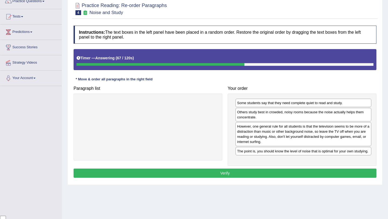
scroll to position [49, 0]
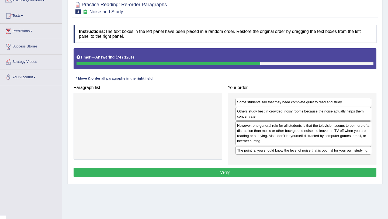
click at [310, 177] on button "Verify" at bounding box center [225, 172] width 303 height 9
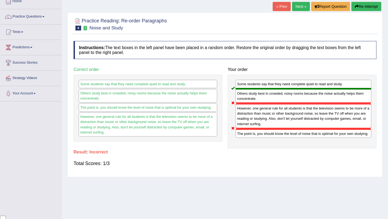
scroll to position [32, 0]
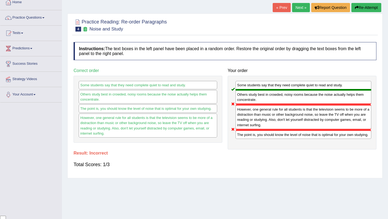
click at [367, 8] on button "Re-Attempt" at bounding box center [366, 7] width 30 height 9
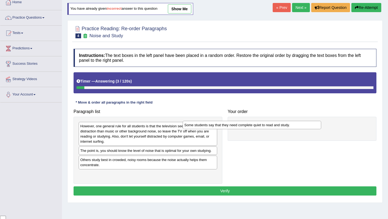
drag, startPoint x: 190, startPoint y: 150, endPoint x: 295, endPoint y: 124, distance: 108.2
click at [295, 125] on div "Some students say that they need complete quiet to read and study." at bounding box center [252, 125] width 138 height 8
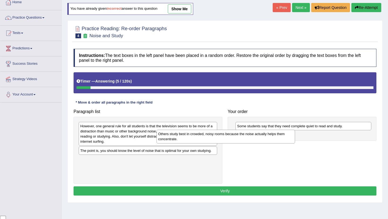
drag, startPoint x: 188, startPoint y: 162, endPoint x: 287, endPoint y: 137, distance: 101.8
click at [286, 137] on div "Others study best in crowded, noisy rooms because the noise actually helps them…" at bounding box center [225, 136] width 138 height 13
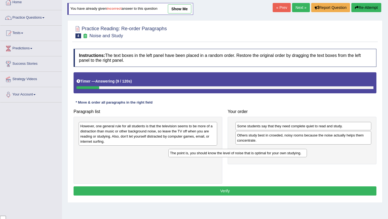
drag, startPoint x: 178, startPoint y: 152, endPoint x: 275, endPoint y: 151, distance: 97.5
click at [275, 151] on div "The point is, you should know the level of noise that is optimal for your own s…" at bounding box center [237, 153] width 138 height 8
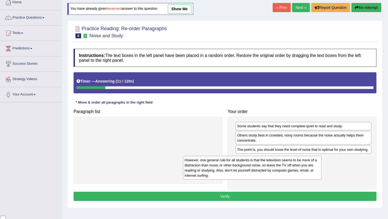
drag, startPoint x: 182, startPoint y: 130, endPoint x: 287, endPoint y: 163, distance: 109.6
click at [287, 163] on div "However, one general rule for all students is that the television seems to be m…" at bounding box center [252, 168] width 138 height 24
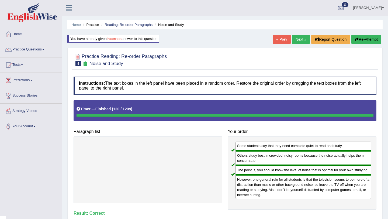
click at [303, 39] on link "Next »" at bounding box center [301, 39] width 18 height 9
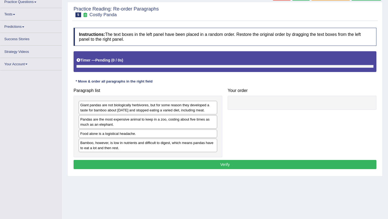
scroll to position [53, 0]
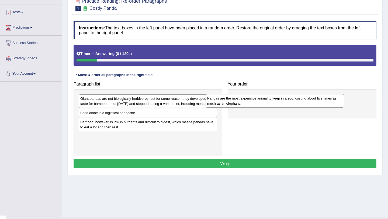
drag, startPoint x: 162, startPoint y: 122, endPoint x: 293, endPoint y: 102, distance: 132.9
click at [291, 102] on div "Pandas are the most expensive animal to keep in a zoo, costing about five times…" at bounding box center [275, 100] width 138 height 13
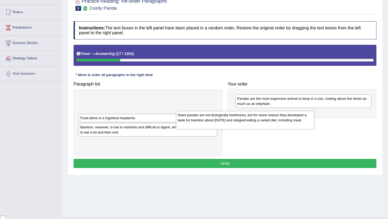
drag, startPoint x: 168, startPoint y: 101, endPoint x: 265, endPoint y: 117, distance: 98.6
click at [265, 117] on div "Giant pandas are not biologically herbivores, but for some reason they develope…" at bounding box center [245, 120] width 138 height 19
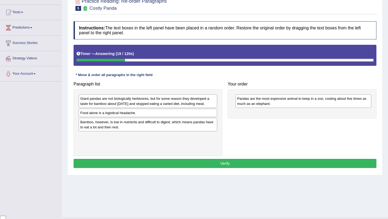
click at [286, 110] on div "Pandas are the most expensive animal to keep in a zoo, costing about five times…" at bounding box center [302, 103] width 149 height 29
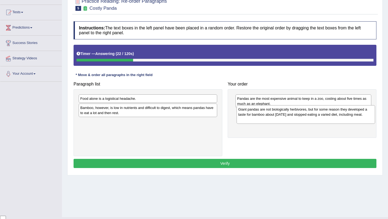
drag, startPoint x: 177, startPoint y: 100, endPoint x: 333, endPoint y: 110, distance: 156.3
click at [333, 110] on div "Giant pandas are not biologically herbivores, but for some reason they develope…" at bounding box center [305, 114] width 138 height 19
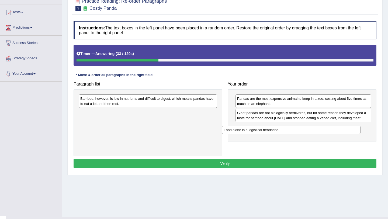
drag, startPoint x: 194, startPoint y: 99, endPoint x: 342, endPoint y: 127, distance: 150.5
click at [342, 127] on div "Food alone is a logistical headache." at bounding box center [291, 130] width 138 height 8
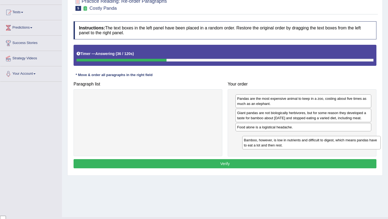
drag, startPoint x: 199, startPoint y: 98, endPoint x: 362, endPoint y: 139, distance: 168.2
click at [362, 139] on div "Bamboo, however, is low in nutrients and difficult to digest, which means panda…" at bounding box center [311, 142] width 138 height 13
click at [313, 168] on button "Verify" at bounding box center [225, 163] width 303 height 9
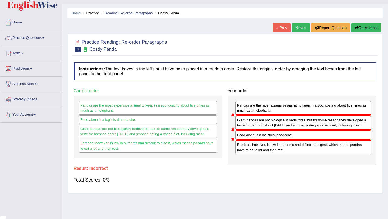
scroll to position [0, 0]
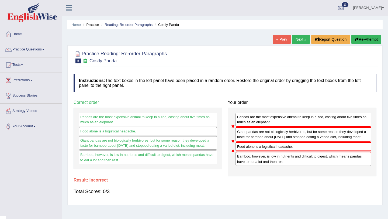
click at [365, 39] on button "Re-Attempt" at bounding box center [366, 39] width 30 height 9
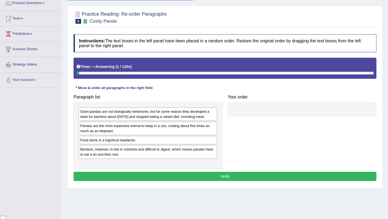
scroll to position [56, 0]
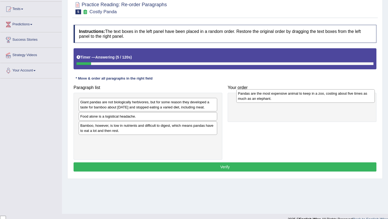
drag, startPoint x: 154, startPoint y: 126, endPoint x: 306, endPoint y: 98, distance: 154.5
click at [306, 98] on div "Pandas are the most expensive animal to keep in a zoo, costing about five times…" at bounding box center [305, 95] width 138 height 13
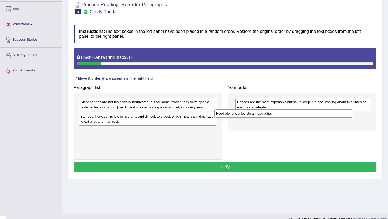
drag, startPoint x: 164, startPoint y: 121, endPoint x: 301, endPoint y: 112, distance: 137.1
click at [301, 112] on div "Food alone is a logistical headache." at bounding box center [283, 113] width 138 height 8
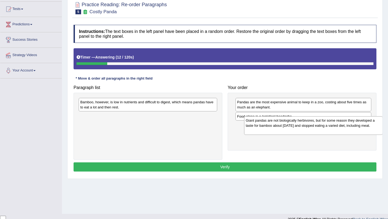
drag, startPoint x: 170, startPoint y: 105, endPoint x: 330, endPoint y: 123, distance: 160.7
click at [330, 123] on div "Giant pandas are not biologically herbivores, but for some reason they develope…" at bounding box center [313, 125] width 138 height 19
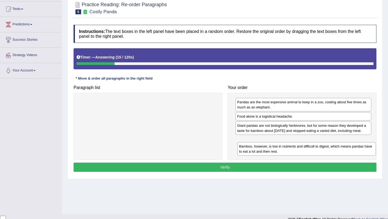
drag, startPoint x: 198, startPoint y: 100, endPoint x: 354, endPoint y: 142, distance: 161.3
click at [354, 142] on div "Bamboo, however, is low in nutrients and difficult to digest, which means panda…" at bounding box center [306, 148] width 138 height 13
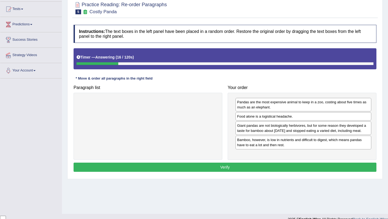
click at [336, 172] on button "Verify" at bounding box center [225, 166] width 303 height 9
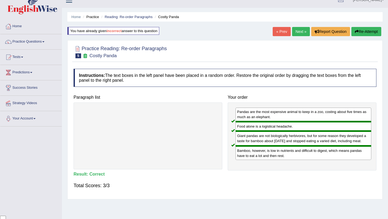
scroll to position [0, 0]
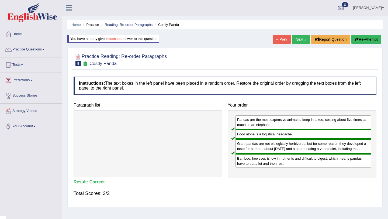
click at [298, 40] on link "Next »" at bounding box center [301, 39] width 18 height 9
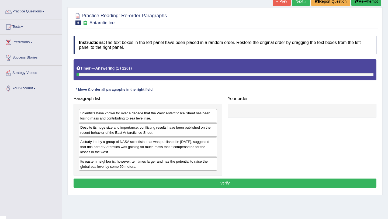
scroll to position [41, 0]
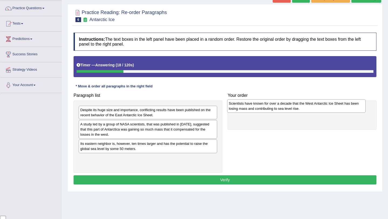
drag, startPoint x: 174, startPoint y: 112, endPoint x: 322, endPoint y: 105, distance: 148.6
click at [322, 105] on div "Scientists have known for over a decade that the West Antarctic Ice Sheet has b…" at bounding box center [296, 105] width 138 height 13
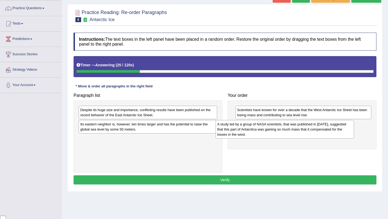
drag, startPoint x: 171, startPoint y: 130, endPoint x: 312, endPoint y: 130, distance: 141.1
click at [312, 130] on div "A study led by a group of NASA scientists, that was published in [DATE], sugges…" at bounding box center [284, 129] width 138 height 19
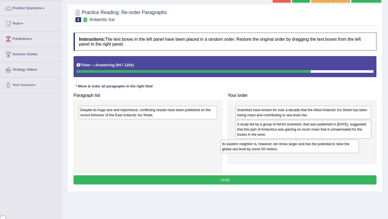
drag, startPoint x: 169, startPoint y: 126, endPoint x: 315, endPoint y: 145, distance: 147.5
click at [315, 145] on div "Its eastern neighbor is, however, ten times larger and has the potential to rai…" at bounding box center [289, 146] width 138 height 13
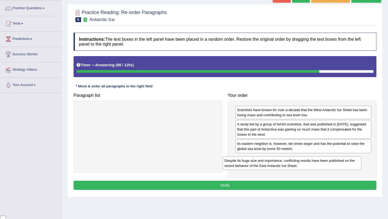
drag, startPoint x: 192, startPoint y: 110, endPoint x: 340, endPoint y: 159, distance: 155.5
click at [339, 159] on div "Despite its huge size and importance, conflicting results have been published o…" at bounding box center [292, 162] width 138 height 13
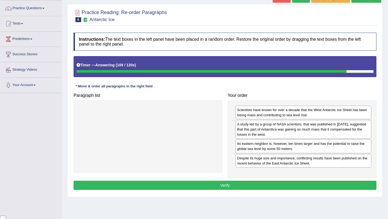
click at [308, 185] on button "Verify" at bounding box center [225, 184] width 303 height 9
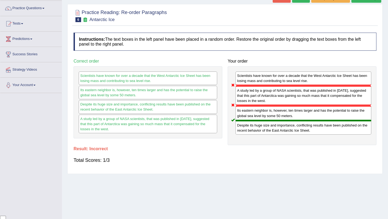
scroll to position [0, 0]
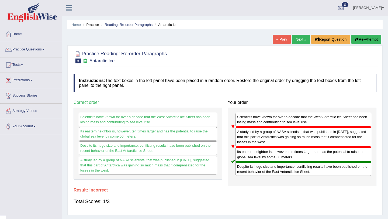
click at [368, 40] on button "Re-Attempt" at bounding box center [366, 39] width 30 height 9
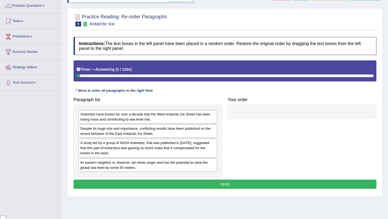
scroll to position [46, 0]
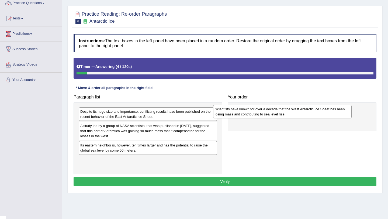
drag, startPoint x: 183, startPoint y: 114, endPoint x: 321, endPoint y: 111, distance: 138.8
click at [321, 111] on div "Scientists have known for over a decade that the West Antarctic Ice Sheet has b…" at bounding box center [282, 111] width 138 height 13
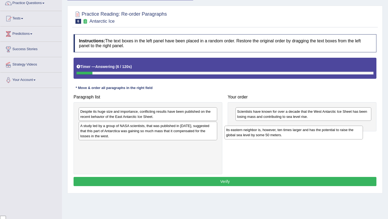
drag, startPoint x: 190, startPoint y: 143, endPoint x: 342, endPoint y: 122, distance: 153.1
click at [342, 126] on div "Its eastern neighbor is, however, ten times larger and has the potential to rai…" at bounding box center [293, 132] width 138 height 13
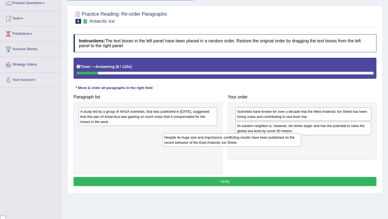
drag, startPoint x: 185, startPoint y: 113, endPoint x: 269, endPoint y: 138, distance: 87.9
click at [269, 138] on div "Despite its huge size and importance, conflicting results have been published o…" at bounding box center [232, 139] width 138 height 13
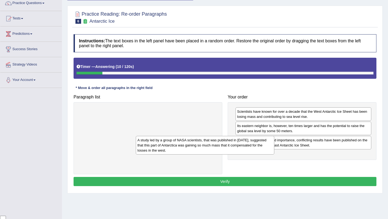
drag, startPoint x: 171, startPoint y: 109, endPoint x: 240, endPoint y: 138, distance: 74.6
click at [239, 138] on div "A study led by a group of NASA scientists, that was published in 2015, suggeste…" at bounding box center [205, 145] width 138 height 19
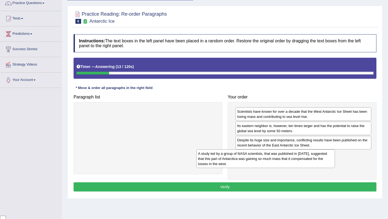
drag, startPoint x: 184, startPoint y: 112, endPoint x: 301, endPoint y: 153, distance: 124.5
click at [301, 154] on div "A study led by a group of NASA scientists, that was published in 2015, suggeste…" at bounding box center [265, 158] width 138 height 19
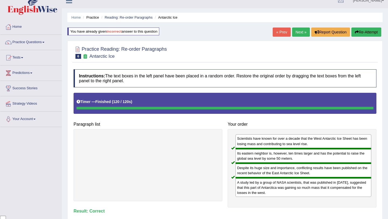
scroll to position [0, 0]
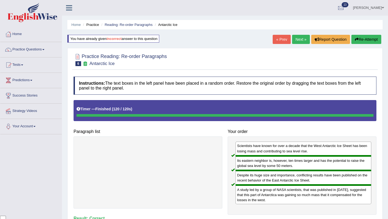
click at [296, 36] on link "Next »" at bounding box center [301, 39] width 18 height 9
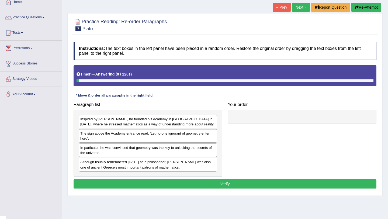
scroll to position [36, 0]
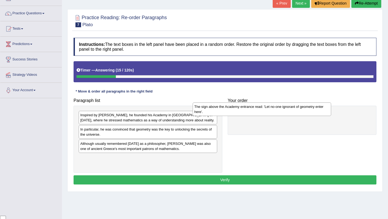
drag, startPoint x: 196, startPoint y: 131, endPoint x: 316, endPoint y: 107, distance: 122.2
click at [315, 107] on div "The sign above the Academy entrance read: 'Let no-one ignorant of geometry ente…" at bounding box center [262, 108] width 138 height 13
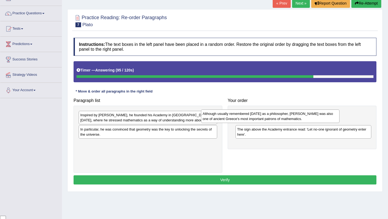
drag, startPoint x: 175, startPoint y: 148, endPoint x: 304, endPoint y: 116, distance: 133.7
click at [304, 116] on div "Although usually remembered [DATE] as a philosopher, [PERSON_NAME] was also one…" at bounding box center [270, 115] width 138 height 13
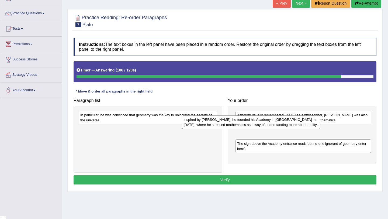
drag, startPoint x: 193, startPoint y: 119, endPoint x: 296, endPoint y: 127, distance: 103.4
click at [296, 127] on div "Inspired by [PERSON_NAME], he founded his Academy in [GEOGRAPHIC_DATA] in [DATE…" at bounding box center [251, 121] width 138 height 13
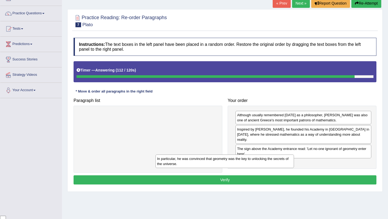
drag, startPoint x: 168, startPoint y: 115, endPoint x: 245, endPoint y: 159, distance: 88.3
click at [245, 159] on div "In particular, he was convinced that geometry was the key to unlocking the secr…" at bounding box center [224, 160] width 138 height 13
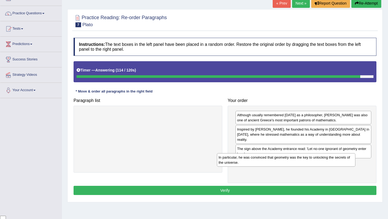
drag, startPoint x: 165, startPoint y: 115, endPoint x: 303, endPoint y: 156, distance: 144.0
click at [303, 157] on div "In particular, he was convinced that geometry was the key to unlocking the secr…" at bounding box center [286, 159] width 138 height 13
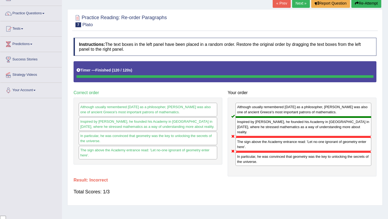
scroll to position [33, 0]
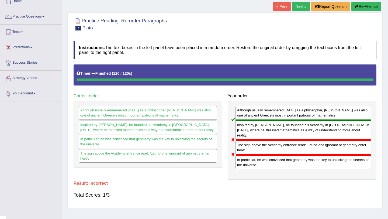
click at [366, 8] on button "Re-Attempt" at bounding box center [366, 6] width 30 height 9
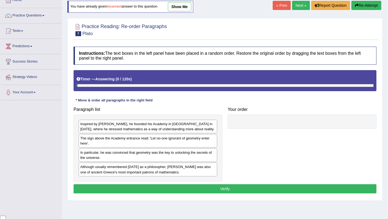
scroll to position [33, 0]
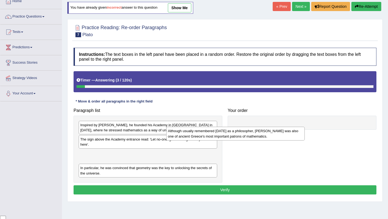
drag, startPoint x: 145, startPoint y: 173, endPoint x: 233, endPoint y: 137, distance: 95.0
click at [233, 137] on div "Although usually remembered today as a philosopher, Plato was also one of ancie…" at bounding box center [235, 133] width 138 height 13
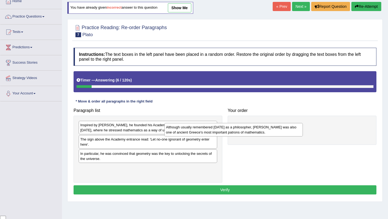
drag, startPoint x: 172, startPoint y: 159, endPoint x: 259, endPoint y: 131, distance: 91.2
click at [259, 132] on div "Although usually remembered today as a philosopher, Plato was also one of ancie…" at bounding box center [233, 129] width 138 height 13
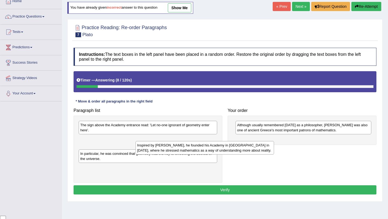
drag, startPoint x: 161, startPoint y: 128, endPoint x: 229, endPoint y: 152, distance: 72.6
click at [229, 152] on div "Inspired by Pythagoras, he founded his Academy in Athens in 387 BC, where he st…" at bounding box center [204, 147] width 138 height 13
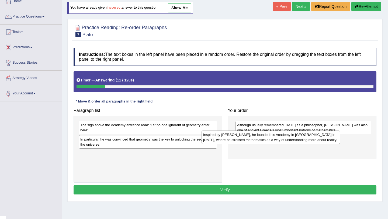
drag, startPoint x: 178, startPoint y: 143, endPoint x: 307, endPoint y: 140, distance: 129.1
click at [307, 140] on div "Inspired by Pythagoras, he founded his Academy in Athens in 387 BC, where he st…" at bounding box center [270, 136] width 138 height 13
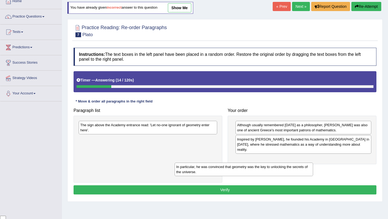
drag, startPoint x: 168, startPoint y: 144, endPoint x: 264, endPoint y: 171, distance: 99.7
click at [264, 171] on div "In particular, he was convinced that geometry was the key to unlocking the secr…" at bounding box center [244, 168] width 138 height 13
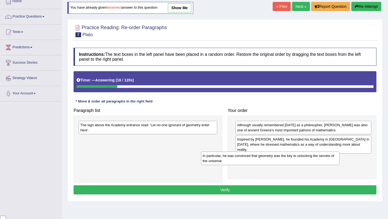
drag, startPoint x: 149, startPoint y: 142, endPoint x: 272, endPoint y: 158, distance: 123.4
click at [272, 158] on div "In particular, he was convinced that geometry was the key to unlocking the secr…" at bounding box center [270, 157] width 138 height 13
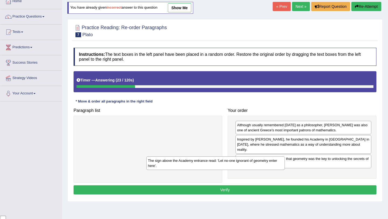
drag, startPoint x: 164, startPoint y: 127, endPoint x: 232, endPoint y: 162, distance: 76.4
click at [232, 162] on div "The sign above the Academy entrance read: 'Let no-one ignorant of geometry ente…" at bounding box center [215, 162] width 138 height 13
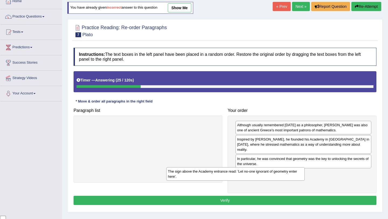
drag, startPoint x: 178, startPoint y: 127, endPoint x: 266, endPoint y: 174, distance: 99.3
click at [266, 173] on div "The sign above the Academy entrance read: 'Let no-one ignorant of geometry ente…" at bounding box center [235, 173] width 138 height 13
click at [260, 196] on button "Verify" at bounding box center [225, 200] width 303 height 9
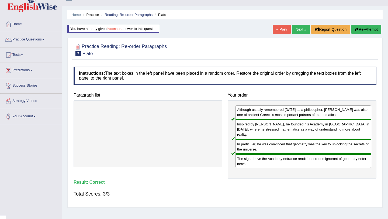
scroll to position [6, 0]
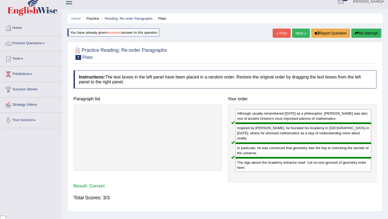
click at [300, 31] on link "Next »" at bounding box center [301, 33] width 18 height 9
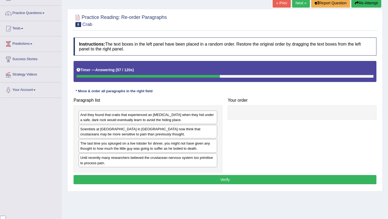
scroll to position [37, 0]
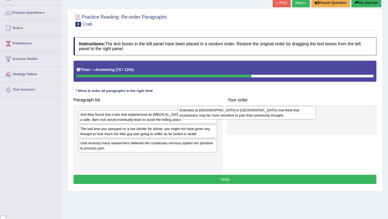
drag, startPoint x: 187, startPoint y: 132, endPoint x: 295, endPoint y: 110, distance: 110.7
click at [295, 110] on div "Scientists at [GEOGRAPHIC_DATA] in [GEOGRAPHIC_DATA] now think that crustaceans…" at bounding box center [247, 112] width 138 height 13
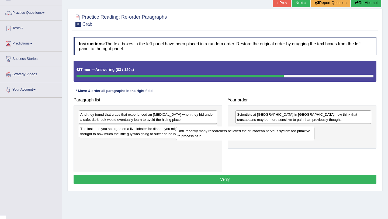
drag, startPoint x: 191, startPoint y: 147, endPoint x: 288, endPoint y: 135, distance: 98.0
click at [288, 135] on div "Until recently many researchers believed the crustacean nervous system too prim…" at bounding box center [245, 133] width 138 height 13
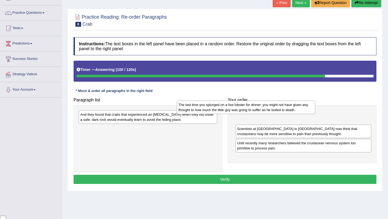
drag, startPoint x: 186, startPoint y: 132, endPoint x: 284, endPoint y: 108, distance: 100.9
click at [284, 108] on div "The last time you splurged on a live lobster for dinner, you might not have giv…" at bounding box center [246, 106] width 138 height 13
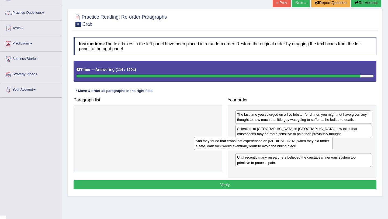
drag, startPoint x: 199, startPoint y: 117, endPoint x: 342, endPoint y: 139, distance: 144.7
click at [332, 139] on div "And they found that crabs that experienced an [MEDICAL_DATA] when they hid unde…" at bounding box center [263, 143] width 138 height 13
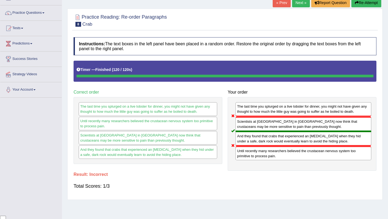
click at [363, 3] on button "Re-Attempt" at bounding box center [366, 2] width 30 height 9
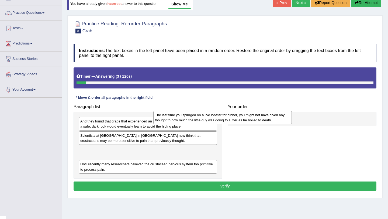
drag, startPoint x: 168, startPoint y: 155, endPoint x: 242, endPoint y: 120, distance: 82.2
click at [242, 120] on div "The last time you splurged on a live lobster for dinner, you might not have giv…" at bounding box center [222, 117] width 138 height 13
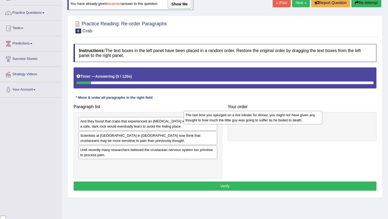
drag, startPoint x: 168, startPoint y: 153, endPoint x: 273, endPoint y: 118, distance: 110.6
click at [273, 118] on div "The last time you splurged on a live lobster for dinner, you might not have giv…" at bounding box center [253, 117] width 138 height 13
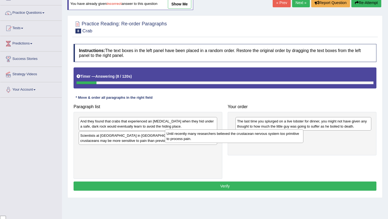
drag, startPoint x: 173, startPoint y: 152, endPoint x: 260, endPoint y: 135, distance: 87.8
click at [260, 135] on div "Until recently many researchers believed the crustacean nervous system too prim…" at bounding box center [234, 135] width 138 height 13
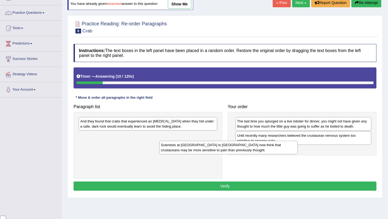
drag, startPoint x: 158, startPoint y: 139, endPoint x: 239, endPoint y: 148, distance: 81.1
click at [239, 148] on div "Scientists at Queen's University in Belfast now think that crustaceans may be m…" at bounding box center [228, 147] width 138 height 13
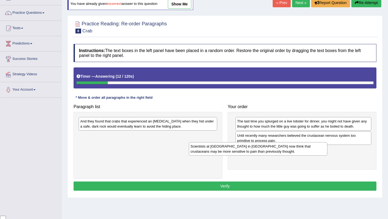
drag, startPoint x: 177, startPoint y: 134, endPoint x: 287, endPoint y: 145, distance: 111.0
click at [287, 145] on div "Scientists at Queen's University in Belfast now think that crustaceans may be m…" at bounding box center [258, 148] width 138 height 13
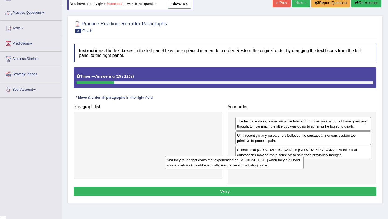
drag, startPoint x: 186, startPoint y: 123, endPoint x: 295, endPoint y: 165, distance: 117.0
click at [295, 164] on div "And they found that crabs that experienced an electric shock when they hid unde…" at bounding box center [234, 162] width 138 height 13
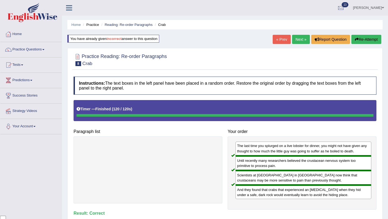
click at [300, 42] on link "Next »" at bounding box center [301, 39] width 18 height 9
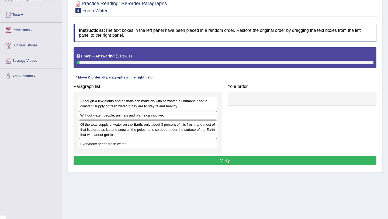
scroll to position [55, 0]
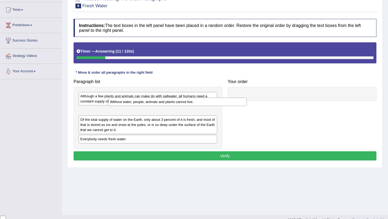
drag, startPoint x: 183, startPoint y: 112, endPoint x: 182, endPoint y: 107, distance: 4.4
click at [183, 106] on div "Without water, people, animals and plants cannot live." at bounding box center [177, 102] width 138 height 8
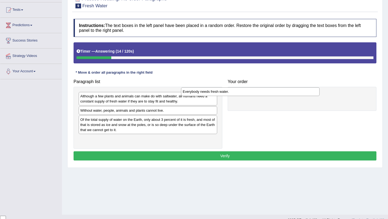
drag, startPoint x: 166, startPoint y: 140, endPoint x: 268, endPoint y: 94, distance: 112.3
click at [268, 94] on div "Everybody needs fresh water." at bounding box center [250, 91] width 138 height 8
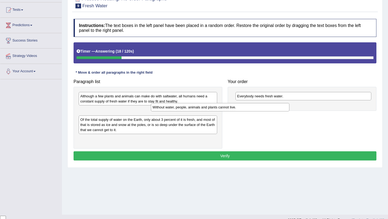
drag, startPoint x: 186, startPoint y: 111, endPoint x: 260, endPoint y: 106, distance: 73.4
click at [260, 107] on div "Without water, people, animals and plants cannot live." at bounding box center [220, 107] width 138 height 8
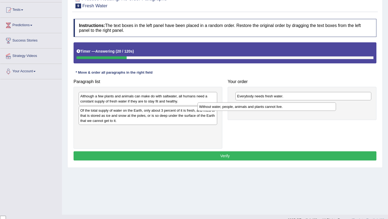
drag, startPoint x: 173, startPoint y: 110, endPoint x: 296, endPoint y: 97, distance: 123.5
click at [296, 102] on div "Without water, people, animals and plants cannot live." at bounding box center [266, 106] width 138 height 8
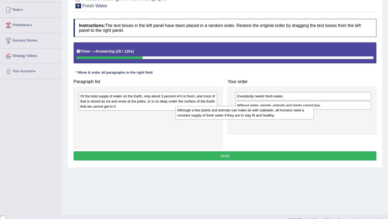
drag, startPoint x: 151, startPoint y: 97, endPoint x: 248, endPoint y: 112, distance: 97.8
click at [248, 112] on div "Although a few plants and animals can make do with saltwater, all humans need a…" at bounding box center [244, 112] width 138 height 13
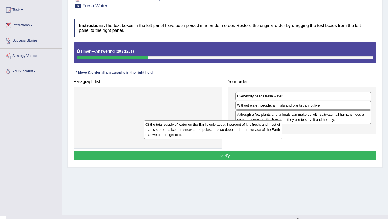
drag, startPoint x: 179, startPoint y: 94, endPoint x: 245, endPoint y: 123, distance: 71.1
click at [245, 123] on div "Of the total supply of water on the Earth, only about 3 percent of it is fresh,…" at bounding box center [213, 129] width 138 height 19
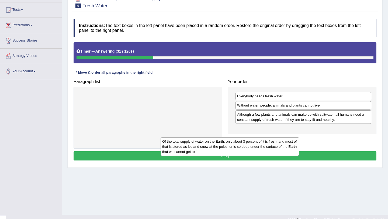
drag, startPoint x: 167, startPoint y: 100, endPoint x: 249, endPoint y: 142, distance: 92.0
click at [249, 142] on div "Of the total supply of water on the Earth, only about 3 percent of it is fresh,…" at bounding box center [230, 146] width 138 height 19
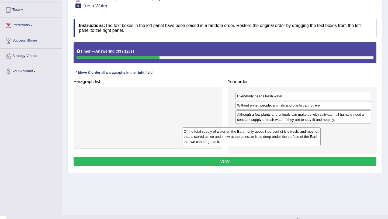
drag, startPoint x: 135, startPoint y: 94, endPoint x: 239, endPoint y: 130, distance: 109.3
click at [239, 130] on div "Of the total supply of water on the Earth, only about 3 percent of it is fresh,…" at bounding box center [251, 136] width 138 height 19
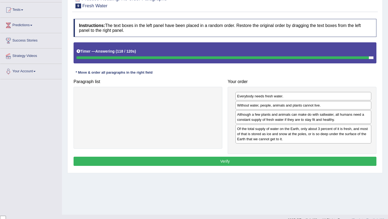
click at [272, 162] on button "Verify" at bounding box center [225, 160] width 303 height 9
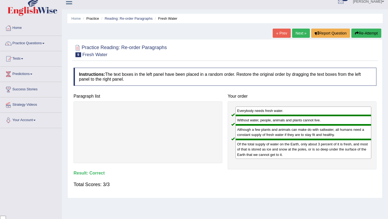
scroll to position [0, 0]
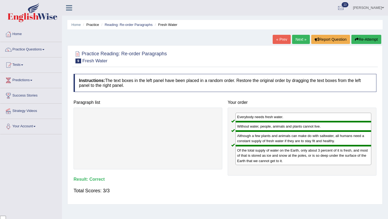
click at [298, 39] on link "Next »" at bounding box center [301, 39] width 18 height 9
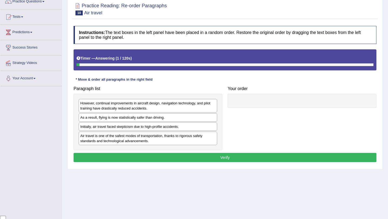
scroll to position [53, 0]
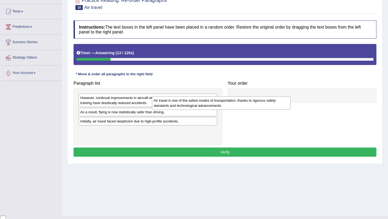
drag, startPoint x: 175, startPoint y: 135, endPoint x: 252, endPoint y: 99, distance: 85.0
click at [252, 99] on div "Air travel is one of the safest modes of transportation, thanks to rigorous saf…" at bounding box center [221, 102] width 138 height 13
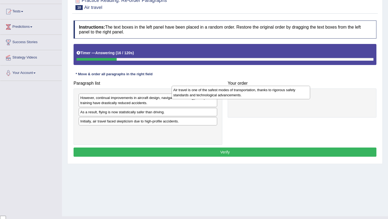
drag, startPoint x: 166, startPoint y: 132, endPoint x: 259, endPoint y: 92, distance: 101.3
click at [259, 92] on div "Air travel is one of the safest modes of transportation, thanks to rigorous saf…" at bounding box center [241, 92] width 138 height 13
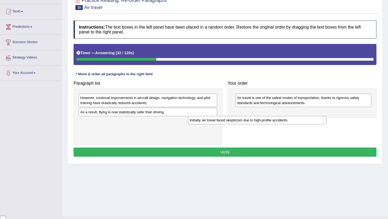
drag, startPoint x: 172, startPoint y: 121, endPoint x: 292, endPoint y: 113, distance: 120.7
click at [292, 116] on div "Initially, air travel faced skepticism due to high-profile accidents." at bounding box center [257, 120] width 138 height 8
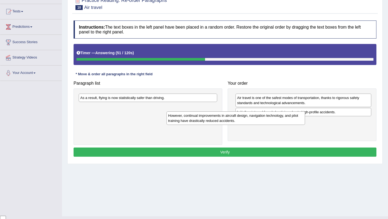
drag, startPoint x: 165, startPoint y: 99, endPoint x: 262, endPoint y: 115, distance: 97.6
click at [260, 116] on div "However, continual improvements in aircraft design, navigation technology, and …" at bounding box center [235, 117] width 138 height 13
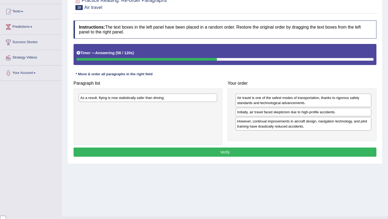
drag, startPoint x: 291, startPoint y: 113, endPoint x: 292, endPoint y: 100, distance: 13.5
click at [291, 113] on div "Initially, air travel faced skepticism due to high-profile accidents." at bounding box center [303, 112] width 136 height 8
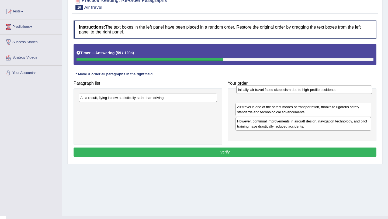
drag, startPoint x: 275, startPoint y: 112, endPoint x: 276, endPoint y: 90, distance: 22.4
click at [276, 90] on div "Initially, air travel faced skepticism due to high-profile accidents." at bounding box center [304, 89] width 136 height 8
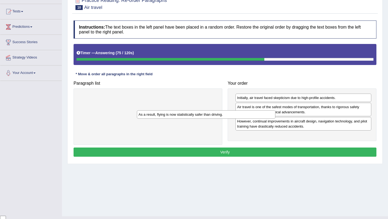
drag, startPoint x: 186, startPoint y: 97, endPoint x: 244, endPoint y: 114, distance: 60.7
click at [244, 114] on div "As a result, flying is now statistically safer than driving." at bounding box center [206, 114] width 138 height 8
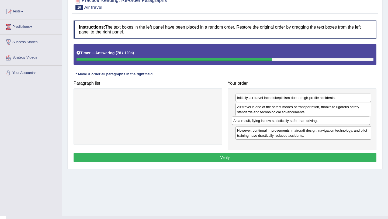
drag, startPoint x: 152, startPoint y: 98, endPoint x: 305, endPoint y: 121, distance: 154.7
click at [305, 121] on div "As a result, flying is now statistically safer than driving." at bounding box center [301, 120] width 138 height 8
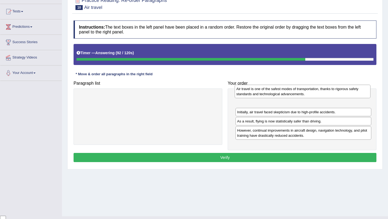
drag, startPoint x: 286, startPoint y: 108, endPoint x: 285, endPoint y: 91, distance: 17.2
click at [285, 91] on div "Air travel is one of the safest modes of transportation, thanks to rigorous saf…" at bounding box center [303, 91] width 136 height 13
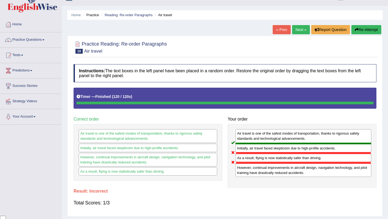
scroll to position [9, 0]
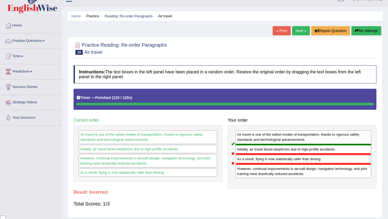
click at [359, 32] on button "Re-Attempt" at bounding box center [366, 30] width 30 height 9
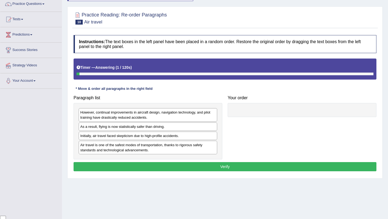
scroll to position [47, 0]
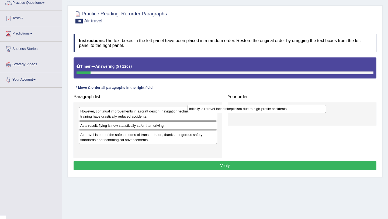
drag, startPoint x: 148, startPoint y: 136, endPoint x: 257, endPoint y: 110, distance: 111.8
click at [257, 110] on div "Initially, air travel faced skepticism due to high-profile accidents." at bounding box center [256, 109] width 138 height 8
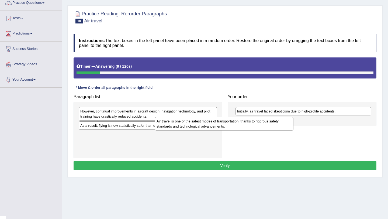
drag, startPoint x: 180, startPoint y: 136, endPoint x: 259, endPoint y: 122, distance: 79.6
click at [259, 122] on div "Air travel is one of the safest modes of transportation, thanks to rigorous saf…" at bounding box center [224, 123] width 138 height 13
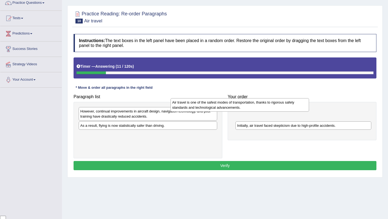
drag, startPoint x: 184, startPoint y: 138, endPoint x: 276, endPoint y: 106, distance: 97.4
click at [276, 106] on div "Air travel is one of the safest modes of transportation, thanks to rigorous saf…" at bounding box center [239, 104] width 138 height 13
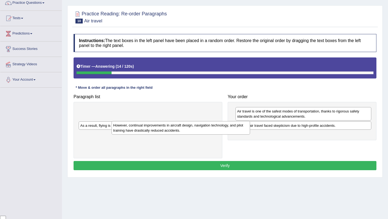
drag, startPoint x: 149, startPoint y: 111, endPoint x: 206, endPoint y: 139, distance: 63.5
click at [206, 134] on div "However, continual improvements in aircraft design, navigation technology, and …" at bounding box center [181, 127] width 138 height 13
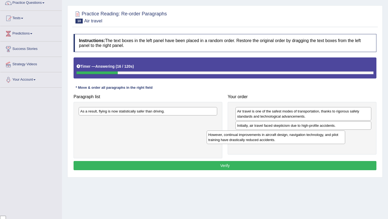
drag, startPoint x: 150, startPoint y: 123, endPoint x: 280, endPoint y: 135, distance: 129.9
click at [279, 137] on div "However, continual improvements in aircraft design, navigation technology, and …" at bounding box center [276, 136] width 138 height 13
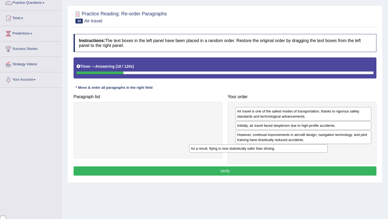
drag, startPoint x: 177, startPoint y: 112, endPoint x: 294, endPoint y: 148, distance: 122.3
click at [293, 148] on div "As a result, flying is now statistically safer than driving." at bounding box center [258, 148] width 138 height 8
click at [280, 167] on button "Verify" at bounding box center [225, 170] width 303 height 9
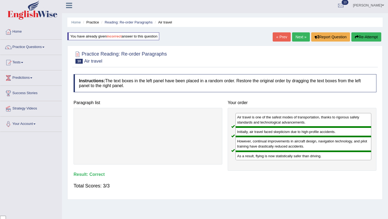
scroll to position [0, 0]
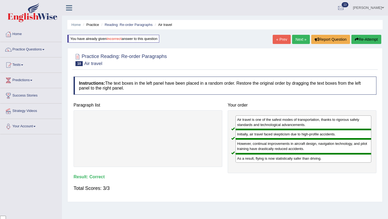
click at [300, 40] on link "Next »" at bounding box center [301, 39] width 18 height 9
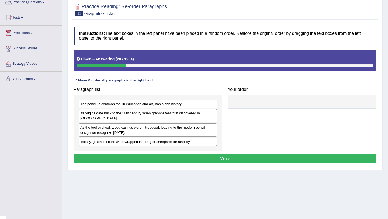
scroll to position [48, 0]
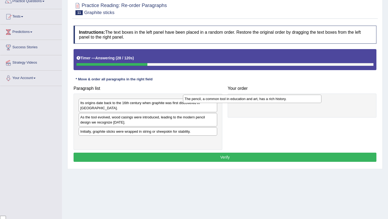
drag, startPoint x: 170, startPoint y: 103, endPoint x: 306, endPoint y: 95, distance: 136.3
click at [305, 96] on div "The pencil, a common tool in education and art, has a rich history." at bounding box center [252, 99] width 138 height 8
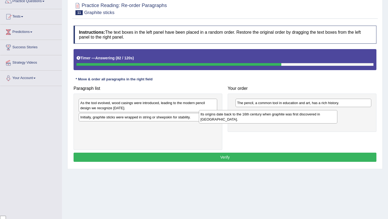
drag, startPoint x: 188, startPoint y: 107, endPoint x: 325, endPoint y: 115, distance: 137.6
click at [325, 115] on div "Its origins date back to the 16th century when graphite was first discovered in…" at bounding box center [268, 116] width 138 height 13
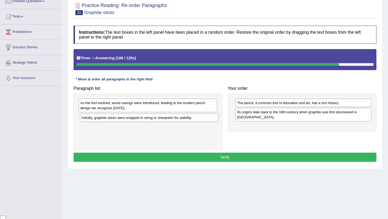
click at [211, 116] on div "Initially, graphite sticks were wrapped in string or sheepskin for stability." at bounding box center [149, 117] width 138 height 8
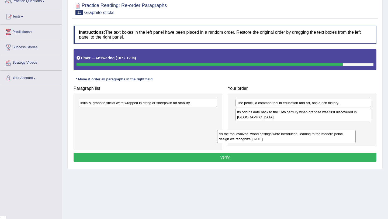
drag, startPoint x: 191, startPoint y: 105, endPoint x: 329, endPoint y: 133, distance: 141.6
click at [329, 134] on div "As the tool evolved, wood casings were introduced, leading to the modern pencil…" at bounding box center [286, 136] width 138 height 13
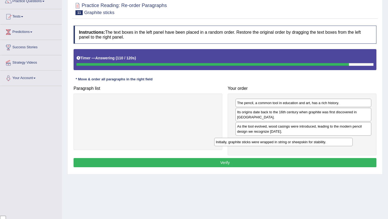
drag, startPoint x: 180, startPoint y: 102, endPoint x: 316, endPoint y: 141, distance: 141.0
click at [316, 141] on div "Initially, graphite sticks were wrapped in string or sheepskin for stability." at bounding box center [283, 142] width 138 height 8
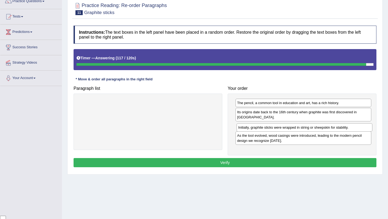
drag, startPoint x: 305, startPoint y: 143, endPoint x: 306, endPoint y: 130, distance: 13.2
click at [306, 130] on div "Initially, graphite sticks were wrapped in string or sheepskin for stability." at bounding box center [304, 127] width 136 height 8
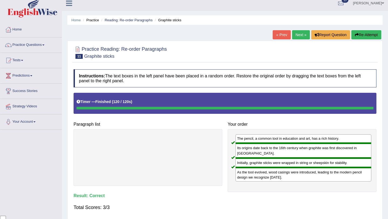
scroll to position [4, 0]
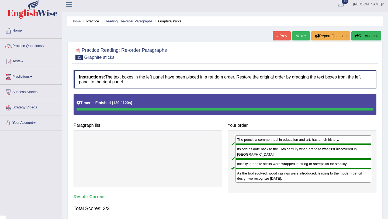
click at [299, 35] on link "Next »" at bounding box center [301, 35] width 18 height 9
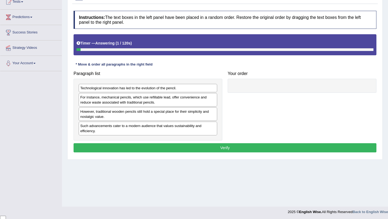
scroll to position [64, 0]
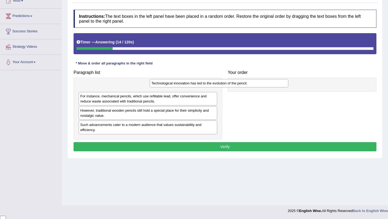
drag, startPoint x: 158, startPoint y: 87, endPoint x: 229, endPoint y: 83, distance: 71.2
click at [229, 83] on div "Technological innovation has led to the evolution of the pencil." at bounding box center [219, 83] width 138 height 8
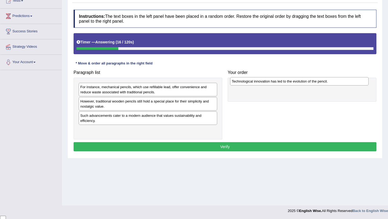
drag, startPoint x: 170, startPoint y: 87, endPoint x: 322, endPoint y: 82, distance: 151.5
click at [322, 82] on div "Technological innovation has led to the evolution of the pencil." at bounding box center [299, 81] width 138 height 8
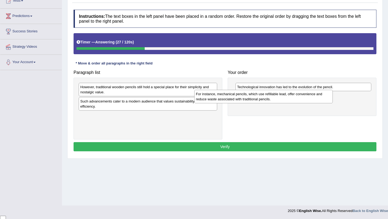
drag, startPoint x: 163, startPoint y: 91, endPoint x: 279, endPoint y: 97, distance: 115.7
click at [279, 97] on div "For instance, mechanical pencils, which use refillable lead, offer convenience …" at bounding box center [263, 96] width 138 height 13
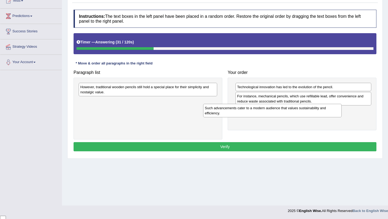
drag, startPoint x: 190, startPoint y: 105, endPoint x: 327, endPoint y: 109, distance: 137.4
click at [327, 109] on div "Such advancements cater to a modern audience that values sustainability and eff…" at bounding box center [272, 110] width 138 height 13
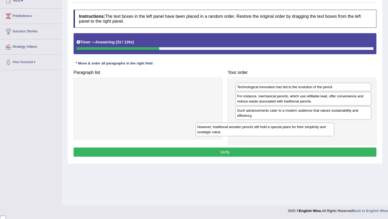
drag, startPoint x: 187, startPoint y: 87, endPoint x: 312, endPoint y: 123, distance: 130.2
click at [311, 124] on div "However, traditional wooden pencils still hold a special place for their simpli…" at bounding box center [265, 129] width 138 height 13
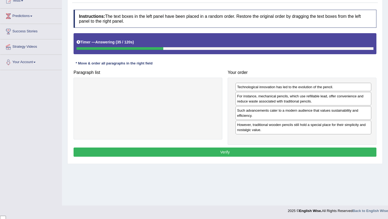
click at [277, 152] on button "Verify" at bounding box center [225, 151] width 303 height 9
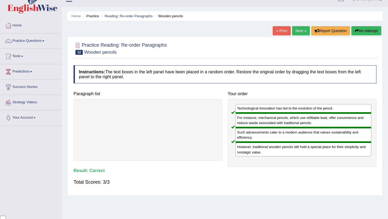
scroll to position [0, 0]
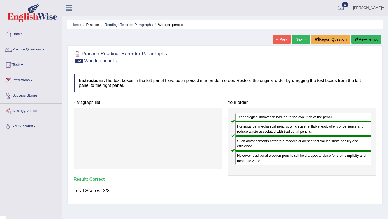
click at [294, 35] on link "Next »" at bounding box center [301, 39] width 18 height 9
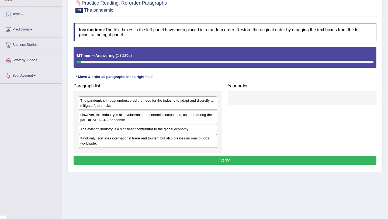
scroll to position [52, 0]
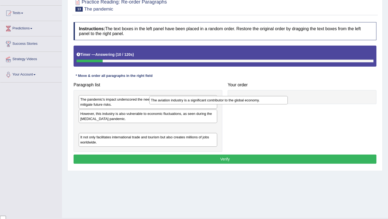
drag, startPoint x: 186, startPoint y: 127, endPoint x: 256, endPoint y: 99, distance: 75.8
click at [256, 99] on div "The aviation industry is a significant contributor to the global economy." at bounding box center [218, 100] width 138 height 8
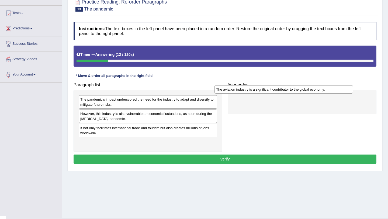
drag, startPoint x: 162, startPoint y: 130, endPoint x: 298, endPoint y: 94, distance: 140.7
click at [298, 93] on div "The aviation industry is a significant contributor to the global economy." at bounding box center [283, 89] width 138 height 8
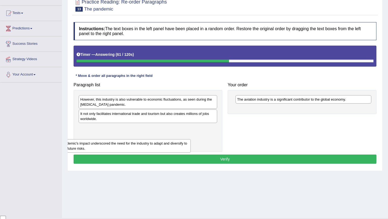
drag, startPoint x: 191, startPoint y: 102, endPoint x: 171, endPoint y: 139, distance: 41.9
click at [171, 139] on div "The pandemic's impact underscored the need for the industry to adapt and divers…" at bounding box center [121, 145] width 138 height 13
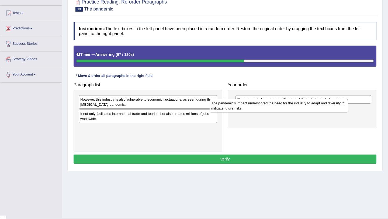
drag, startPoint x: 158, startPoint y: 129, endPoint x: 291, endPoint y: 105, distance: 134.3
click at [291, 105] on div "The pandemic's impact underscored the need for the industry to adapt and divers…" at bounding box center [279, 105] width 138 height 13
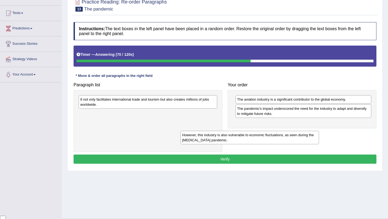
drag, startPoint x: 160, startPoint y: 102, endPoint x: 262, endPoint y: 137, distance: 107.8
click at [262, 137] on div "However, this industry is also vulnerable to economic fluctuations, as seen dur…" at bounding box center [249, 137] width 138 height 13
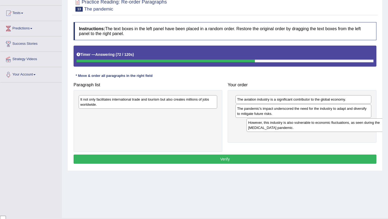
drag, startPoint x: 170, startPoint y: 115, endPoint x: 347, endPoint y: 122, distance: 177.1
click at [348, 122] on div "However, this industry is also vulnerable to economic fluctuations, as seen dur…" at bounding box center [315, 124] width 138 height 13
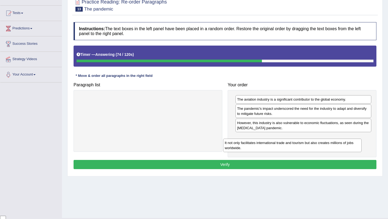
drag, startPoint x: 194, startPoint y: 99, endPoint x: 339, endPoint y: 142, distance: 150.7
click at [339, 142] on div "It not only facilitates international trade and tourism but also creates millio…" at bounding box center [292, 144] width 138 height 13
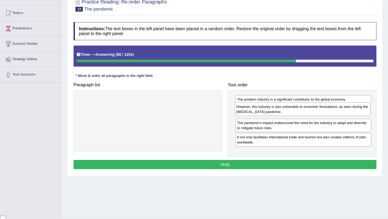
drag, startPoint x: 304, startPoint y: 128, endPoint x: 304, endPoint y: 112, distance: 16.2
click at [304, 112] on div "However, this industry is also vulnerable to economic fluctuations, as seen dur…" at bounding box center [303, 108] width 136 height 13
drag, startPoint x: 304, startPoint y: 142, endPoint x: 301, endPoint y: 113, distance: 29.7
click at [301, 113] on div "It not only facilitates international trade and tourism but also creates millio…" at bounding box center [301, 109] width 136 height 13
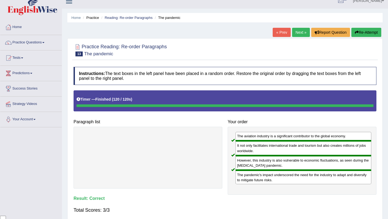
scroll to position [0, 0]
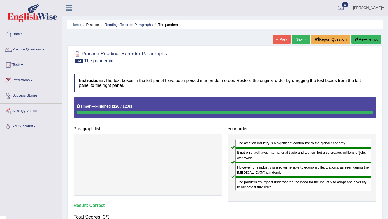
click at [300, 40] on link "Next »" at bounding box center [301, 39] width 18 height 9
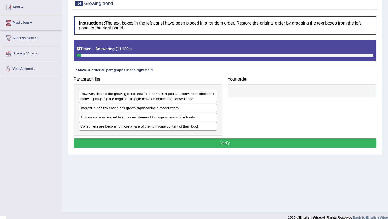
scroll to position [58, 0]
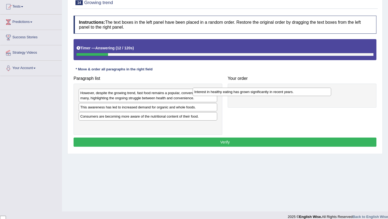
drag, startPoint x: 170, startPoint y: 106, endPoint x: 284, endPoint y: 86, distance: 115.7
click at [284, 88] on div "Interest in healthy eating has grown significantly in recent years." at bounding box center [262, 92] width 138 height 8
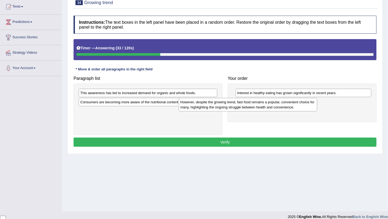
drag, startPoint x: 168, startPoint y: 95, endPoint x: 267, endPoint y: 104, distance: 100.3
click at [267, 104] on div "However, despite the growing trend, fast food remains a popular, convenient cho…" at bounding box center [248, 104] width 138 height 13
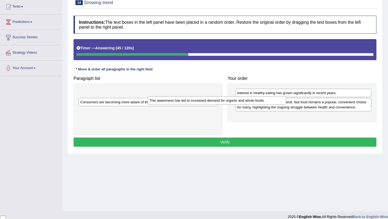
drag, startPoint x: 196, startPoint y: 92, endPoint x: 265, endPoint y: 99, distance: 69.4
click at [265, 99] on div "This awareness has led to increased demand for organic and whole foods." at bounding box center [217, 100] width 138 height 8
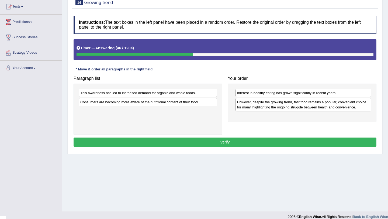
click at [294, 90] on div "Interest in healthy eating has grown significantly in recent years." at bounding box center [303, 93] width 136 height 8
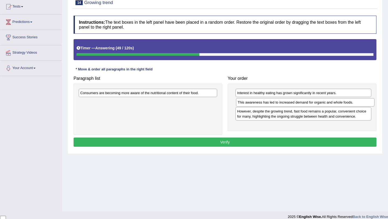
drag, startPoint x: 174, startPoint y: 93, endPoint x: 330, endPoint y: 101, distance: 156.4
click at [330, 101] on div "This awareness has led to increased demand for organic and whole foods." at bounding box center [305, 102] width 138 height 8
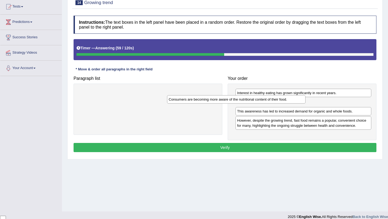
drag, startPoint x: 170, startPoint y: 92, endPoint x: 258, endPoint y: 99, distance: 88.6
click at [258, 99] on div "Consumers are becoming more aware of the nutritional content of their food." at bounding box center [236, 99] width 138 height 8
click at [267, 145] on button "Verify" at bounding box center [225, 147] width 303 height 9
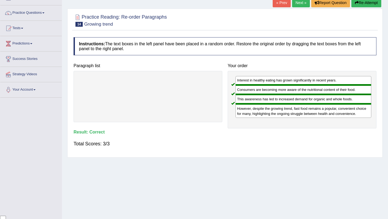
scroll to position [31, 0]
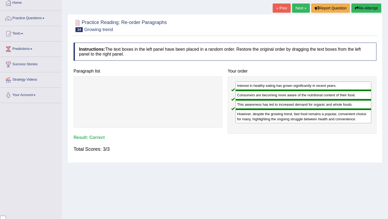
click at [299, 6] on link "Next »" at bounding box center [301, 8] width 18 height 9
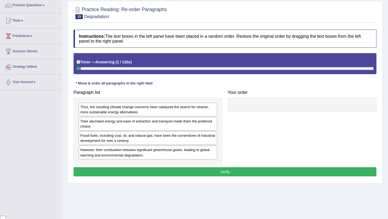
scroll to position [45, 0]
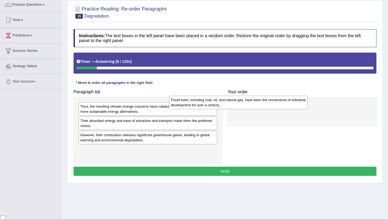
drag, startPoint x: 178, startPoint y: 140, endPoint x: 269, endPoint y: 105, distance: 97.1
click at [269, 105] on div "Fossil fuels, including coal, oil, and natural gas, have been the cornerstone o…" at bounding box center [238, 102] width 138 height 13
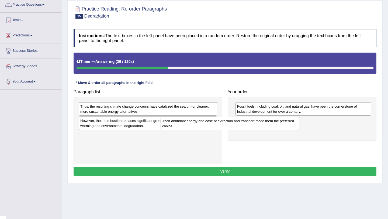
drag, startPoint x: 178, startPoint y: 124, endPoint x: 260, endPoint y: 125, distance: 81.9
click at [260, 125] on div "Their abundant energy and ease of extraction and transport made them the prefer…" at bounding box center [230, 123] width 138 height 13
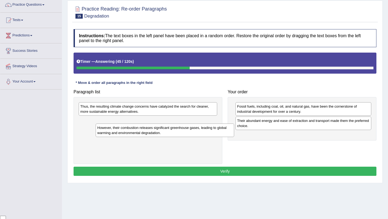
drag, startPoint x: 172, startPoint y: 121, endPoint x: 226, endPoint y: 135, distance: 56.4
click at [226, 135] on div "However, their combustion releases significant greenhouse gases, leading to glo…" at bounding box center [165, 129] width 138 height 13
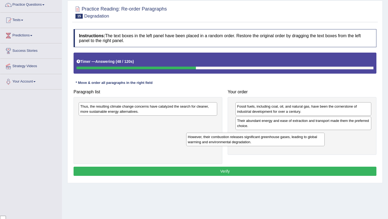
drag, startPoint x: 176, startPoint y: 123, endPoint x: 283, endPoint y: 139, distance: 108.6
click at [283, 139] on div "However, their combustion releases significant greenhouse gases, leading to glo…" at bounding box center [255, 139] width 138 height 13
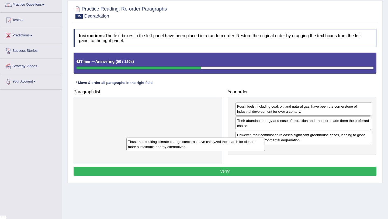
drag, startPoint x: 163, startPoint y: 110, endPoint x: 211, endPoint y: 147, distance: 60.1
click at [211, 146] on div "Thus, the resulting climate change concerns have catalyzed the search for clean…" at bounding box center [195, 143] width 138 height 13
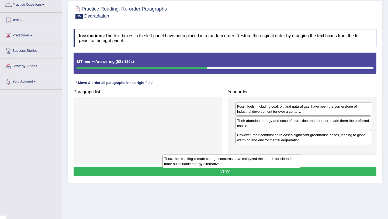
drag, startPoint x: 156, startPoint y: 107, endPoint x: 240, endPoint y: 159, distance: 98.7
click at [240, 159] on div "Thus, the resulting climate change concerns have catalyzed the search for clean…" at bounding box center [231, 160] width 138 height 13
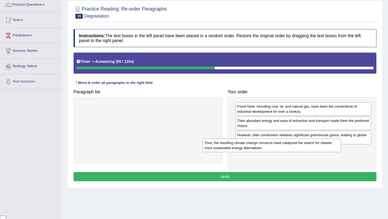
drag, startPoint x: 156, startPoint y: 107, endPoint x: 281, endPoint y: 148, distance: 132.3
click at [281, 148] on div "Thus, the resulting climate change concerns have catalyzed the search for clean…" at bounding box center [272, 144] width 138 height 13
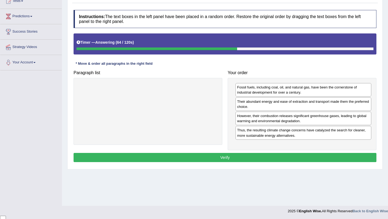
scroll to position [64, 0]
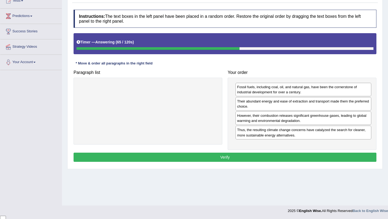
click at [274, 156] on button "Verify" at bounding box center [225, 156] width 303 height 9
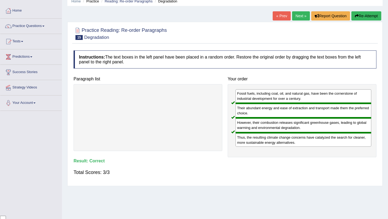
scroll to position [0, 0]
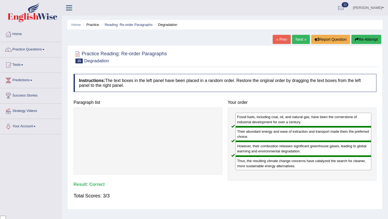
click at [296, 38] on link "Next »" at bounding box center [301, 39] width 18 height 9
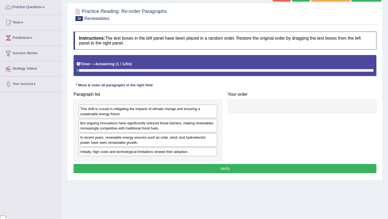
scroll to position [49, 0]
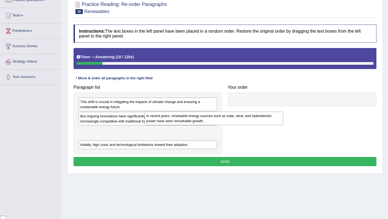
drag, startPoint x: 168, startPoint y: 134, endPoint x: 234, endPoint y: 119, distance: 67.6
click at [234, 119] on div "In recent years, renewable energy sources such as solar, wind, and hydroelectri…" at bounding box center [214, 118] width 138 height 13
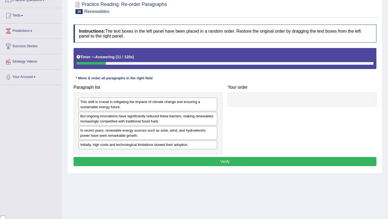
click at [239, 115] on div "Paragraph list This shift is crucial in mitigating the impacts of climate chang…" at bounding box center [225, 118] width 308 height 72
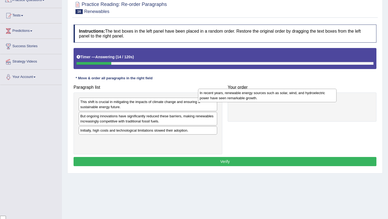
drag, startPoint x: 175, startPoint y: 133, endPoint x: 294, endPoint y: 95, distance: 125.6
click at [294, 95] on div "In recent years, renewable energy sources such as solar, wind, and hydroelectri…" at bounding box center [267, 95] width 138 height 13
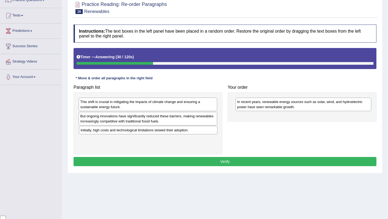
click at [175, 130] on div "Initially, high costs and technological limitations slowed their adoption." at bounding box center [148, 130] width 138 height 8
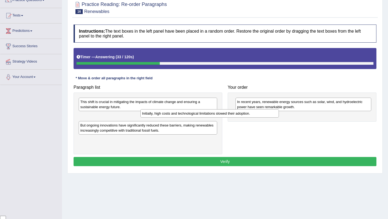
drag, startPoint x: 168, startPoint y: 130, endPoint x: 230, endPoint y: 113, distance: 64.0
click at [230, 113] on div "Initially, high costs and technological limitations slowed their adoption." at bounding box center [209, 113] width 138 height 8
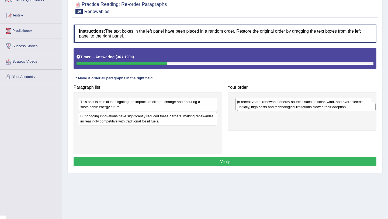
drag, startPoint x: 150, startPoint y: 116, endPoint x: 308, endPoint y: 107, distance: 158.9
click at [308, 107] on div "Initially, high costs and technological limitations slowed their adoption." at bounding box center [306, 107] width 138 height 8
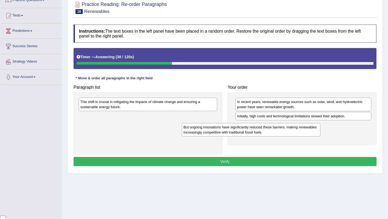
drag, startPoint x: 135, startPoint y: 118, endPoint x: 238, endPoint y: 129, distance: 103.7
click at [238, 129] on div "But ongoing innovations have significantly reduced these barriers, making renew…" at bounding box center [251, 129] width 138 height 13
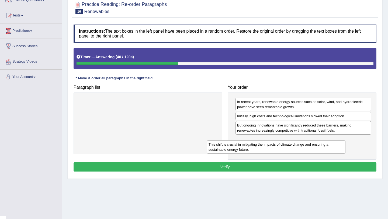
drag, startPoint x: 145, startPoint y: 103, endPoint x: 274, endPoint y: 145, distance: 135.1
click at [274, 145] on div "This shift is crucial in mitigating the impacts of climate change and ensuring …" at bounding box center [276, 146] width 138 height 13
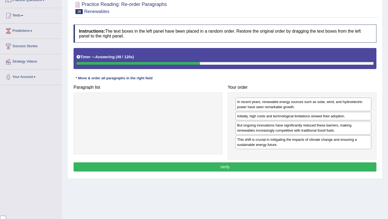
click at [260, 164] on button "Verify" at bounding box center [225, 166] width 303 height 9
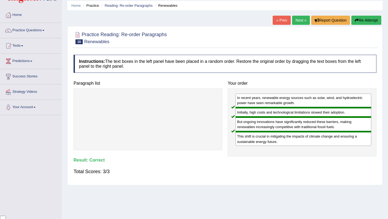
scroll to position [0, 0]
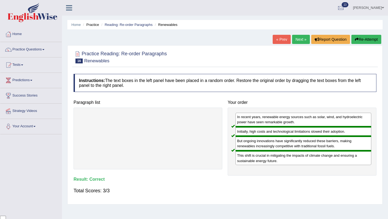
click at [297, 38] on link "Next »" at bounding box center [301, 39] width 18 height 9
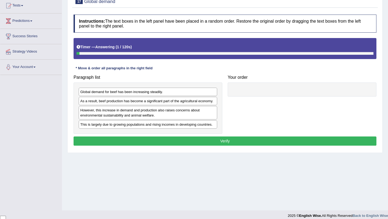
scroll to position [64, 0]
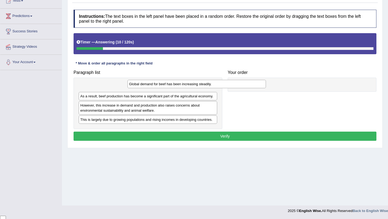
drag, startPoint x: 176, startPoint y: 88, endPoint x: 226, endPoint y: 83, distance: 49.7
click at [226, 83] on div "Global demand for beef has been increasing steadily." at bounding box center [196, 84] width 138 height 8
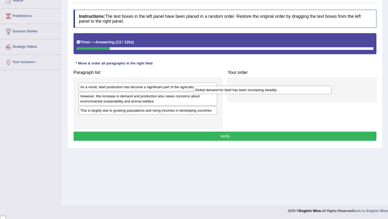
drag, startPoint x: 144, startPoint y: 88, endPoint x: 264, endPoint y: 88, distance: 120.1
click at [264, 88] on div "Global demand for beef has been increasing steadily." at bounding box center [262, 90] width 138 height 8
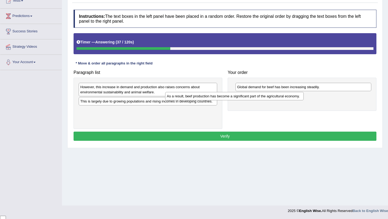
drag, startPoint x: 189, startPoint y: 87, endPoint x: 285, endPoint y: 104, distance: 97.7
click at [285, 100] on div "As a result, beef production has become a significant part of the agricultural …" at bounding box center [234, 96] width 138 height 8
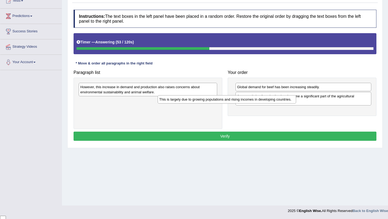
drag, startPoint x: 183, startPoint y: 102, endPoint x: 271, endPoint y: 99, distance: 88.1
click at [271, 99] on div "This is largely due to growing populations and rising incomes in developing cou…" at bounding box center [227, 99] width 138 height 8
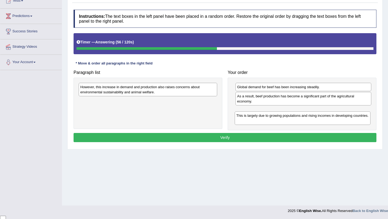
drag, startPoint x: 259, startPoint y: 98, endPoint x: 258, endPoint y: 117, distance: 19.4
click at [258, 117] on div "This is largely due to growing populations and rising incomes in developing cou…" at bounding box center [303, 117] width 136 height 13
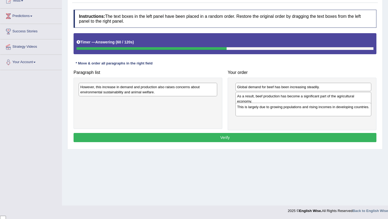
drag, startPoint x: 264, startPoint y: 114, endPoint x: 264, endPoint y: 107, distance: 7.0
click at [264, 109] on div "This is largely due to growing populations and rising incomes in developing cou…" at bounding box center [303, 109] width 136 height 13
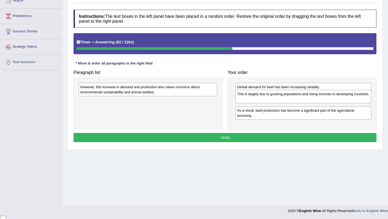
drag, startPoint x: 263, startPoint y: 112, endPoint x: 263, endPoint y: 96, distance: 16.4
click at [263, 96] on div "This is largely due to growing populations and rising incomes in developing cou…" at bounding box center [303, 96] width 136 height 13
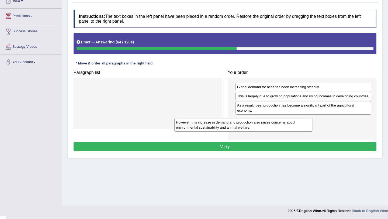
drag, startPoint x: 182, startPoint y: 90, endPoint x: 277, endPoint y: 126, distance: 102.1
click at [277, 126] on div "However, this increase in demand and production also raises concerns about envi…" at bounding box center [243, 124] width 138 height 13
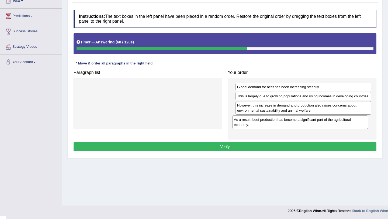
drag, startPoint x: 279, startPoint y: 111, endPoint x: 276, endPoint y: 120, distance: 9.7
click at [276, 120] on div "As a result, beef production has become a significant part of the agricultural …" at bounding box center [300, 121] width 136 height 13
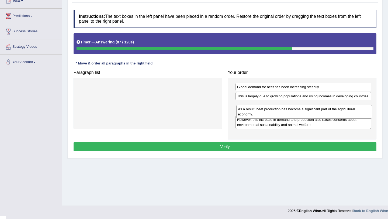
drag, startPoint x: 274, startPoint y: 131, endPoint x: 275, endPoint y: 115, distance: 15.9
click at [275, 115] on div "As a result, beef production has become a significant part of the agricultural …" at bounding box center [304, 111] width 136 height 13
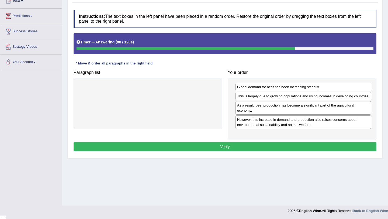
click at [274, 151] on button "Verify" at bounding box center [225, 146] width 303 height 9
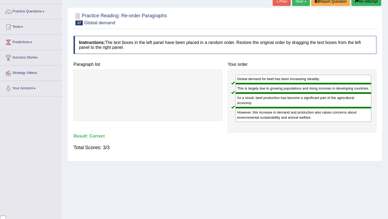
scroll to position [34, 0]
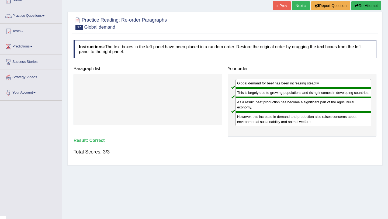
click at [298, 7] on link "Next »" at bounding box center [301, 5] width 18 height 9
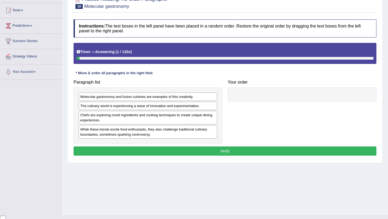
scroll to position [55, 0]
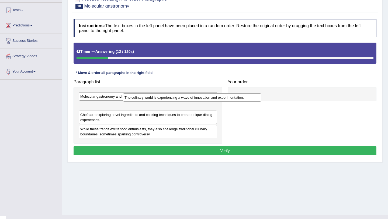
drag, startPoint x: 186, startPoint y: 106, endPoint x: 231, endPoint y: 98, distance: 45.1
click at [230, 98] on div "The culinary world is experiencing a wave of innovation and experimentation." at bounding box center [192, 97] width 138 height 8
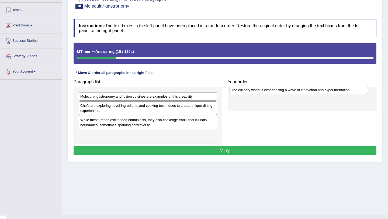
drag, startPoint x: 132, startPoint y: 106, endPoint x: 283, endPoint y: 90, distance: 151.6
click at [283, 90] on div "The culinary world is experiencing a wave of innovation and experimentation." at bounding box center [298, 90] width 138 height 8
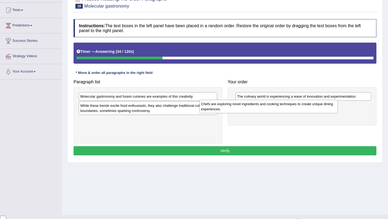
drag, startPoint x: 162, startPoint y: 108, endPoint x: 283, endPoint y: 107, distance: 120.7
click at [283, 107] on div "Chefs are exploring novel ingredients and cooking techniques to create unique d…" at bounding box center [268, 106] width 138 height 13
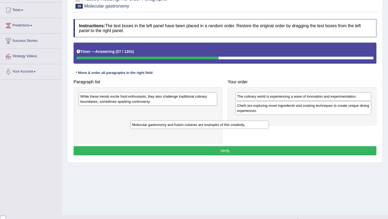
drag, startPoint x: 172, startPoint y: 95, endPoint x: 224, endPoint y: 123, distance: 58.9
click at [224, 123] on div "Molecular gastronomy and fusion cuisines are examples of this creativity." at bounding box center [199, 124] width 138 height 8
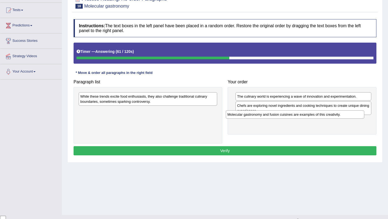
drag, startPoint x: 146, startPoint y: 111, endPoint x: 295, endPoint y: 119, distance: 148.9
click at [294, 118] on div "Molecular gastronomy and fusion cuisines are examples of this creativity." at bounding box center [295, 114] width 138 height 8
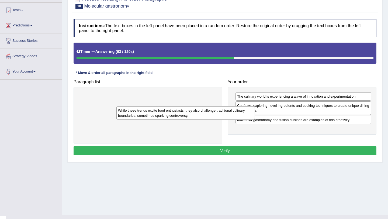
drag, startPoint x: 190, startPoint y: 99, endPoint x: 239, endPoint y: 113, distance: 51.5
click at [238, 113] on div "While these trends excite food enthusiasts, they also challenge traditional cul…" at bounding box center [185, 112] width 138 height 13
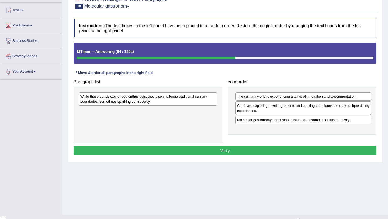
click at [239, 113] on div "Chefs are exploring novel ingredients and cooking techniques to create unique d…" at bounding box center [303, 107] width 136 height 13
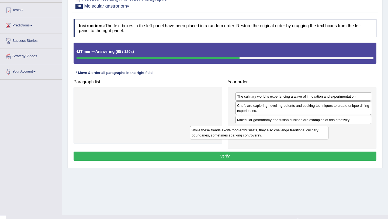
drag, startPoint x: 181, startPoint y: 99, endPoint x: 293, endPoint y: 131, distance: 115.8
click at [293, 131] on div "While these trends excite food enthusiasts, they also challenge traditional cul…" at bounding box center [259, 132] width 138 height 13
